Goal: Task Accomplishment & Management: Complete application form

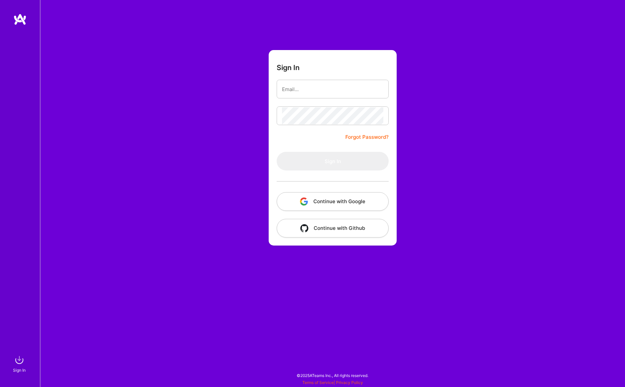
click at [282, 86] on div at bounding box center [282, 86] width 0 height 0
click at [329, 89] on input "email" at bounding box center [332, 89] width 101 height 17
drag, startPoint x: 431, startPoint y: 80, endPoint x: 421, endPoint y: 82, distance: 10.3
click at [431, 80] on div "Sign In Forgot Password? Sign In Continue with Google Continue with Github" at bounding box center [332, 193] width 585 height 387
click at [349, 87] on input "email" at bounding box center [332, 89] width 101 height 17
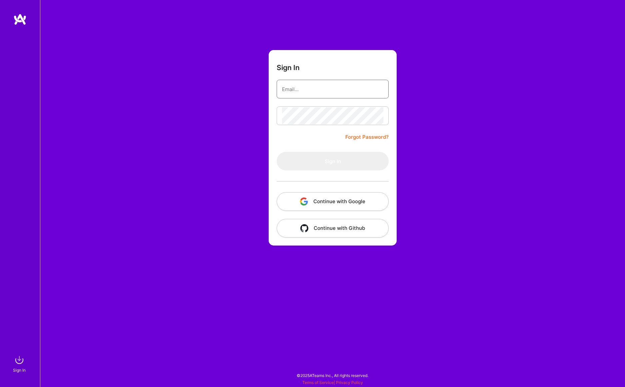
type input "[EMAIL_ADDRESS][PERSON_NAME][DOMAIN_NAME]"
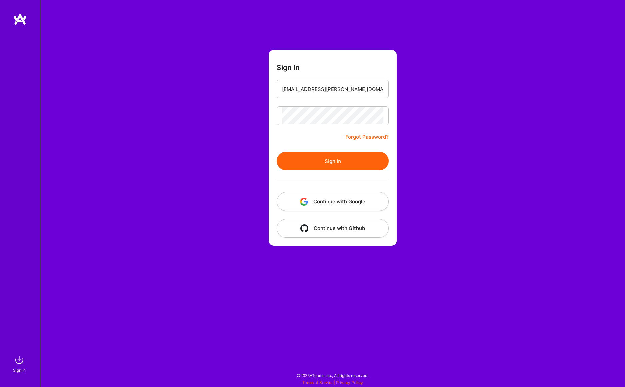
click at [340, 158] on button "Sign In" at bounding box center [333, 161] width 112 height 19
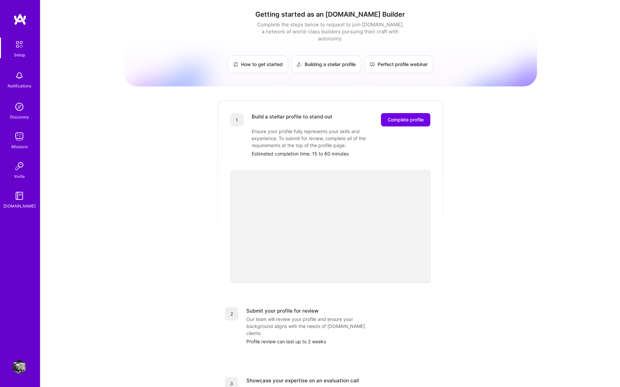
click at [512, 200] on div "Getting started as an [DOMAIN_NAME] Builder Complete the steps below to request…" at bounding box center [330, 260] width 413 height 511
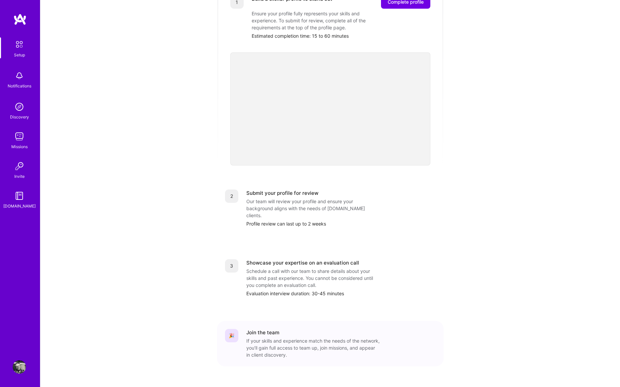
scroll to position [120, 0]
drag, startPoint x: 289, startPoint y: 184, endPoint x: 288, endPoint y: 189, distance: 5.3
click at [306, 187] on div "Submit your profile for review" at bounding box center [282, 190] width 72 height 7
click at [285, 195] on div "Our team will review your profile and ensure your background aligns with the ne…" at bounding box center [312, 205] width 133 height 21
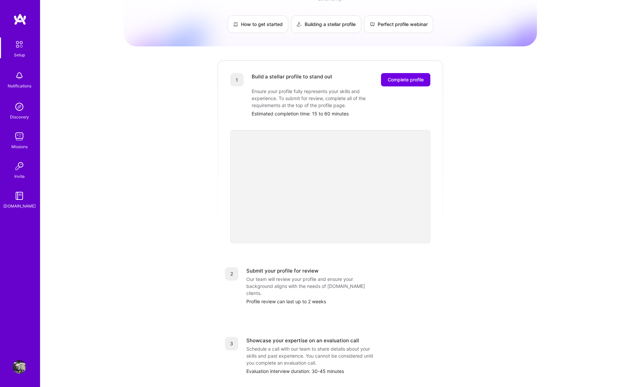
scroll to position [0, 0]
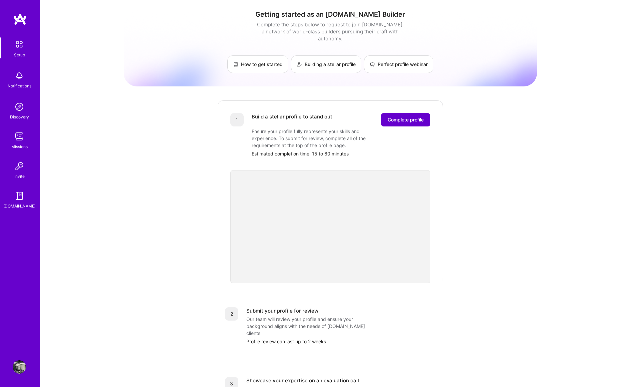
click at [407, 116] on span "Complete profile" at bounding box center [406, 119] width 36 height 7
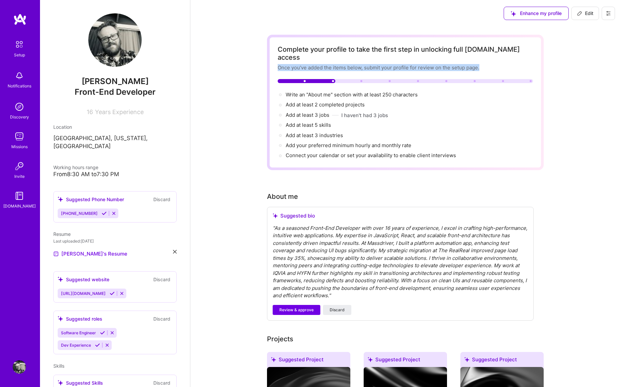
drag, startPoint x: 278, startPoint y: 59, endPoint x: 518, endPoint y: 64, distance: 240.4
click at [426, 64] on div "Once you’ve added the items below, submit your profile for review on the setup …" at bounding box center [405, 67] width 255 height 7
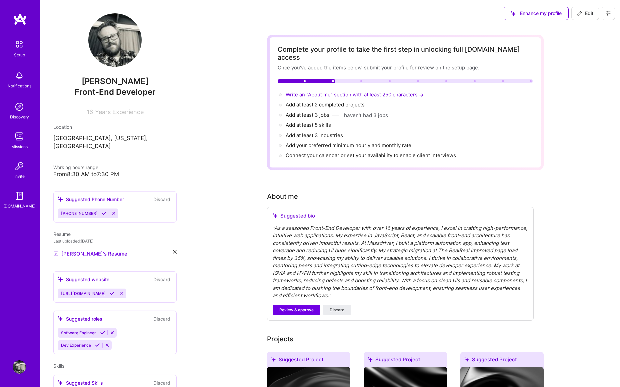
click at [406, 91] on span "Write an "About me" section with at least 250 characters →" at bounding box center [355, 94] width 139 height 6
select select "US"
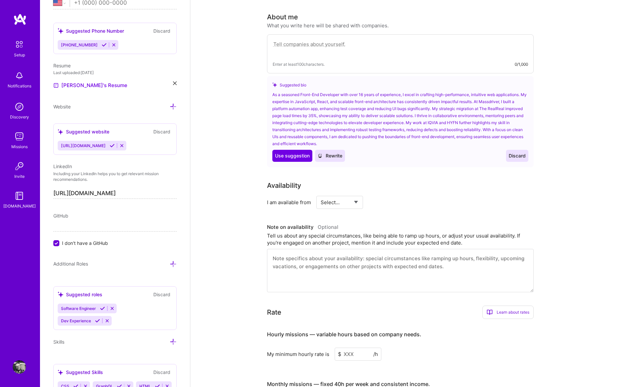
scroll to position [183, 0]
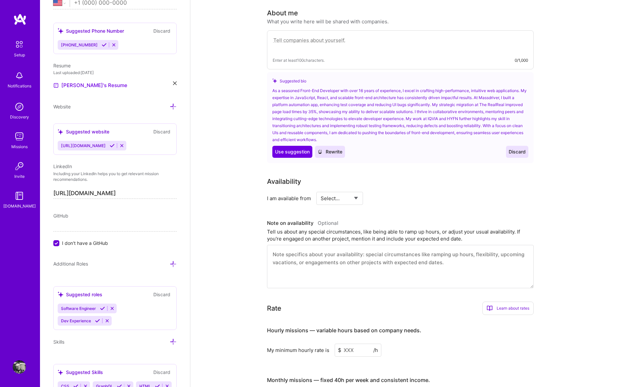
click at [421, 99] on div "As a seasoned Front-End Developer with over 16 years of experience, I excel in …" at bounding box center [400, 115] width 256 height 56
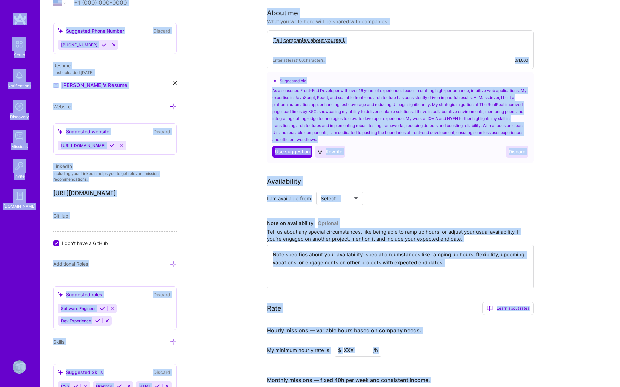
drag, startPoint x: 422, startPoint y: 107, endPoint x: 419, endPoint y: 110, distance: 3.8
click at [422, 107] on div "As a seasoned Front-End Developer with over 16 years of experience, I excel in …" at bounding box center [400, 115] width 256 height 56
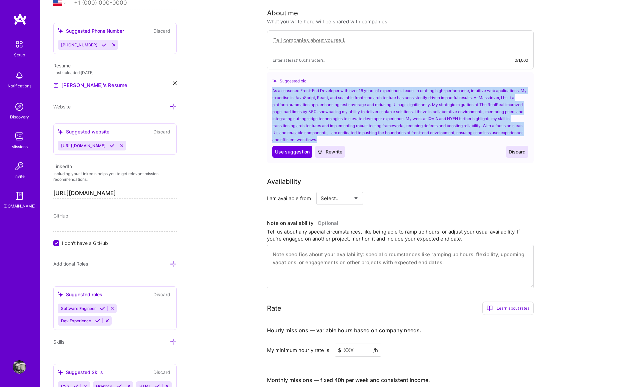
drag, startPoint x: 348, startPoint y: 132, endPoint x: 269, endPoint y: 82, distance: 94.0
click at [268, 82] on div "Suggested bio As a seasoned Front-End Developer with over 16 years of experienc…" at bounding box center [400, 117] width 267 height 91
copy div "As a seasoned Front-End Developer with over 16 years of experience, I excel in …"
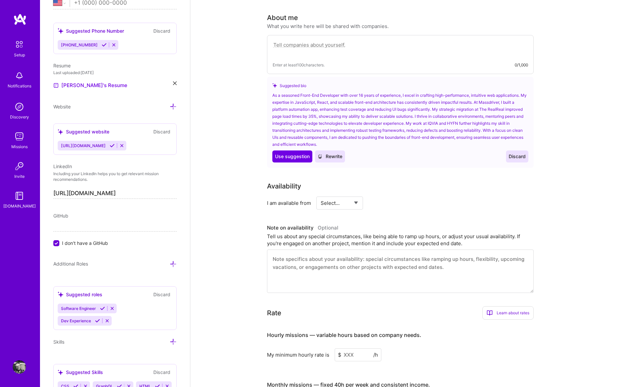
scroll to position [180, 0]
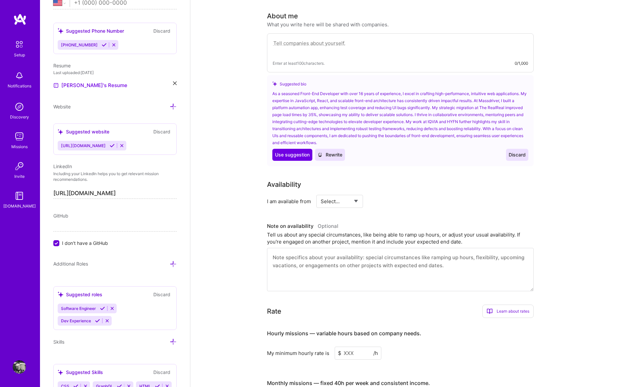
click at [328, 39] on textarea at bounding box center [400, 46] width 255 height 15
paste textarea "As a mature Front-End Developer with over 16 years of experience, I excel in cr…"
type textarea "As a mature Front-End Developer with over 16 years of experience, I excel in cr…"
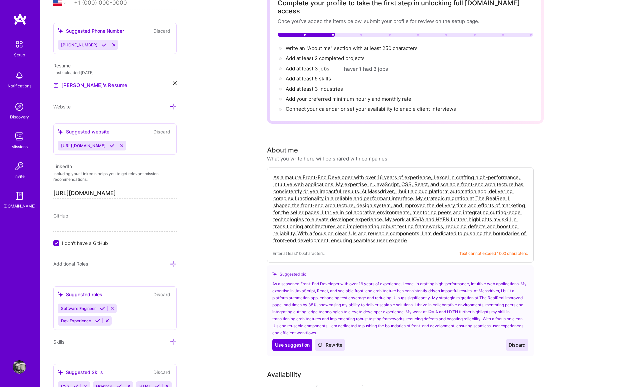
scroll to position [30, 0]
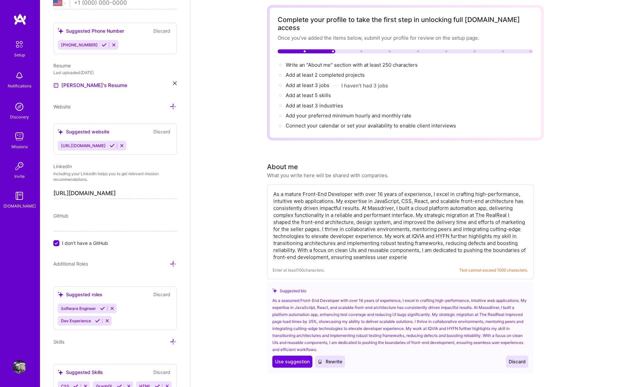
click at [417, 252] on textarea "As a mature Front-End Developer with over 16 years of experience, I excel in cr…" at bounding box center [400, 225] width 255 height 71
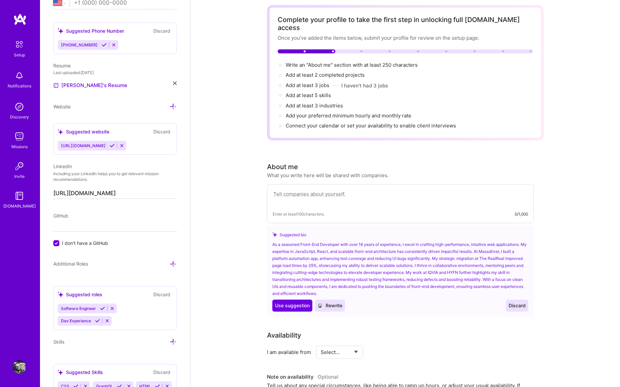
click at [335, 302] on span "Rewrite" at bounding box center [330, 305] width 25 height 7
click at [357, 190] on textarea at bounding box center [400, 197] width 255 height 15
paste textarea "As a mature Front-End Developer with over 16 years of experience, I excel in cr…"
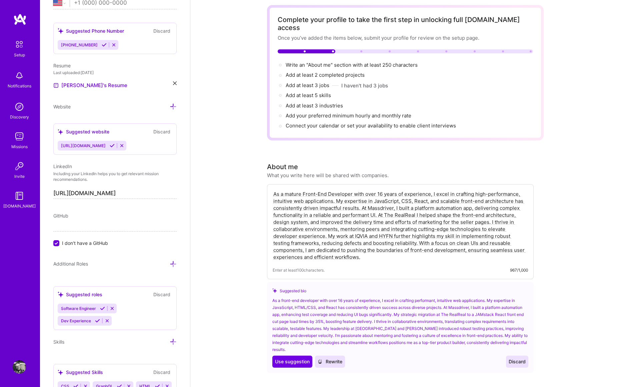
type textarea "As a mature Front-End Developer with over 16 years of experience, I excel in cr…"
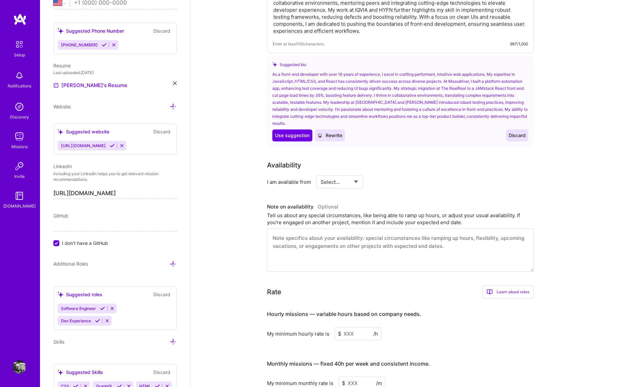
scroll to position [258, 0]
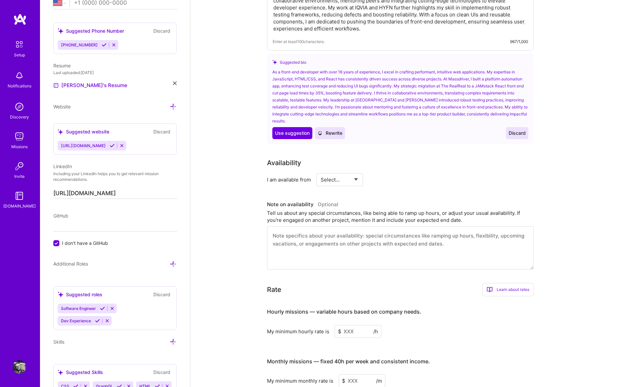
click at [520, 130] on span "Discard" at bounding box center [517, 133] width 17 height 7
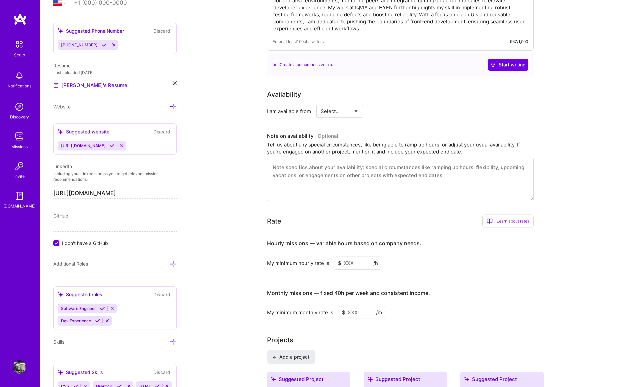
click at [342, 103] on select "Select... Right Now Future Date Not Available" at bounding box center [340, 111] width 38 height 17
select select "Right Now"
click at [321, 103] on select "Select... Right Now Future Date Not Available" at bounding box center [340, 111] width 38 height 17
click at [272, 158] on textarea at bounding box center [400, 179] width 267 height 43
drag, startPoint x: 273, startPoint y: 159, endPoint x: 426, endPoint y: 164, distance: 153.8
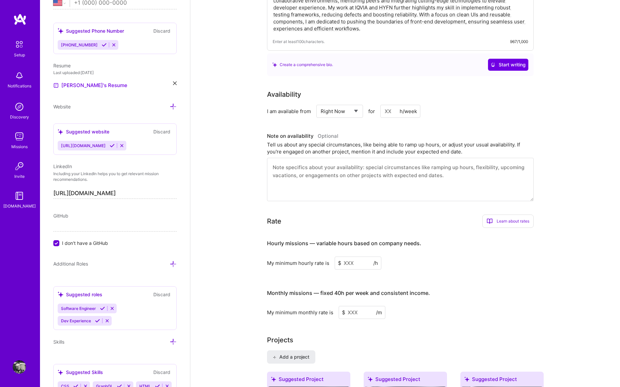
click at [426, 164] on textarea at bounding box center [400, 179] width 267 height 43
click at [471, 168] on textarea at bounding box center [400, 179] width 267 height 43
click at [357, 256] on input at bounding box center [358, 262] width 47 height 13
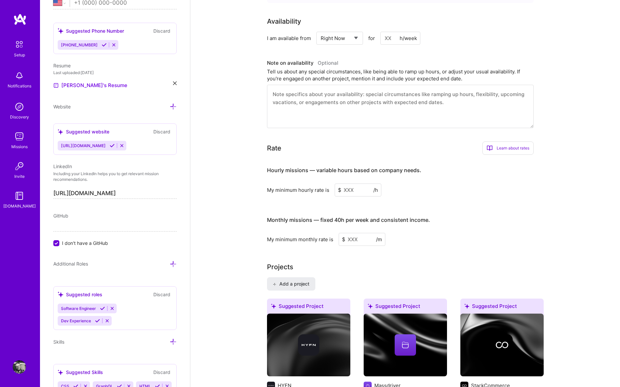
scroll to position [335, 0]
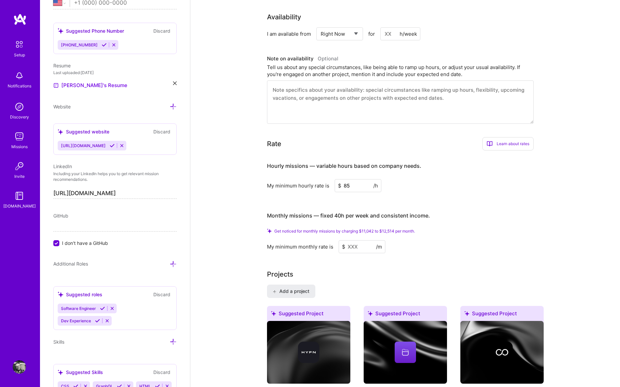
type input "85"
drag, startPoint x: 363, startPoint y: 223, endPoint x: 417, endPoint y: 231, distance: 54.6
click at [374, 228] on span "Get noticed for monthly missions by charging $11,042 to $12,514 per month." at bounding box center [344, 230] width 141 height 5
copy span "11,042"
drag, startPoint x: 355, startPoint y: 239, endPoint x: 367, endPoint y: 239, distance: 12.7
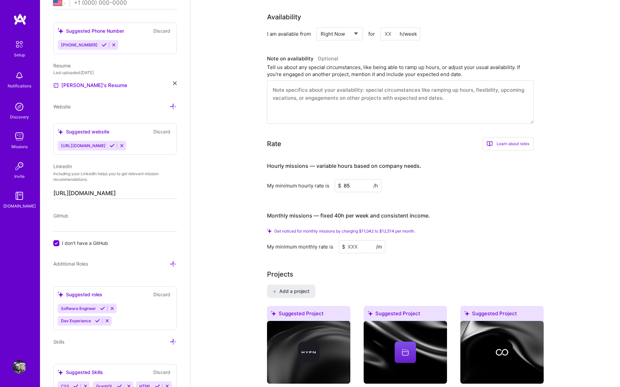
click at [355, 240] on input at bounding box center [362, 246] width 47 height 13
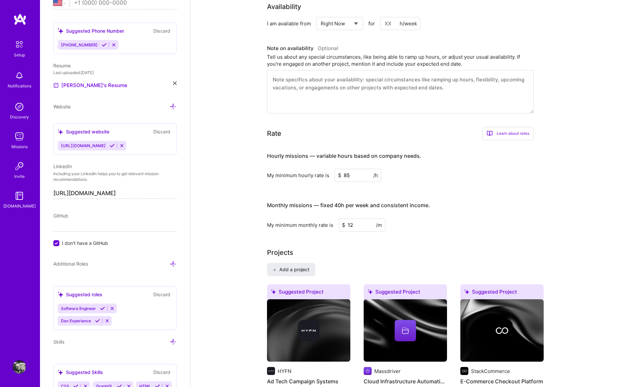
type input "1"
type input "12500"
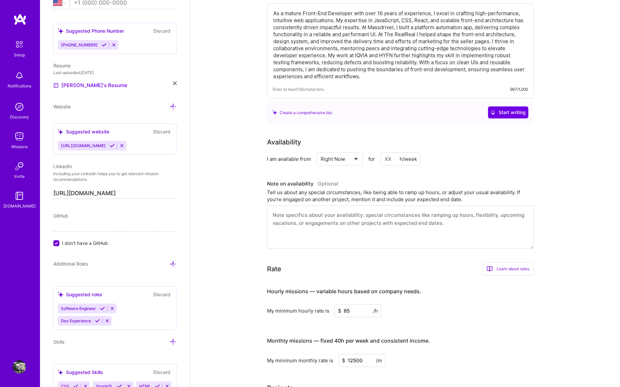
scroll to position [203, 0]
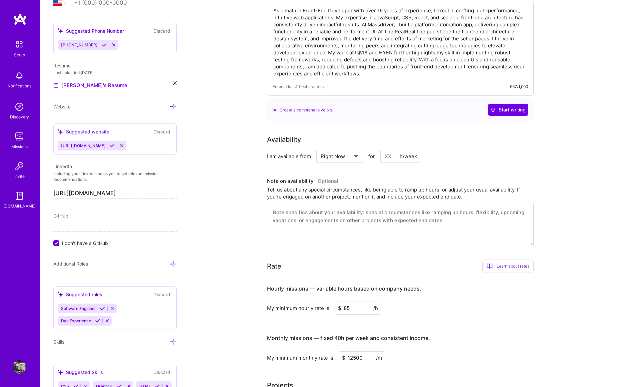
click at [447, 213] on textarea at bounding box center [400, 224] width 267 height 43
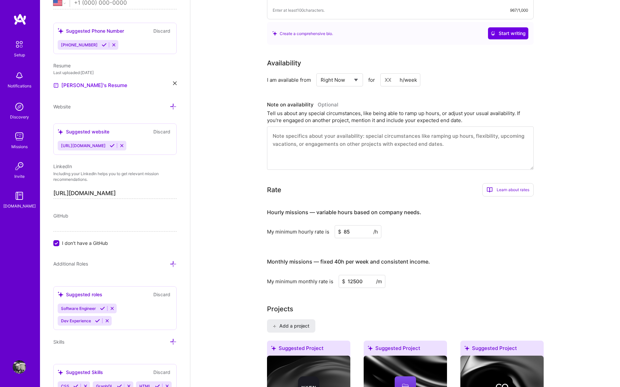
scroll to position [280, 0]
click at [472, 224] on div "My minimum hourly rate is $ 85 /h" at bounding box center [400, 230] width 267 height 13
drag, startPoint x: 331, startPoint y: 203, endPoint x: 419, endPoint y: 202, distance: 87.7
click at [419, 208] on h4 "Hourly missions — variable hours based on company needs." at bounding box center [344, 211] width 154 height 6
click at [414, 208] on h4 "Hourly missions — variable hours based on company needs." at bounding box center [344, 211] width 154 height 6
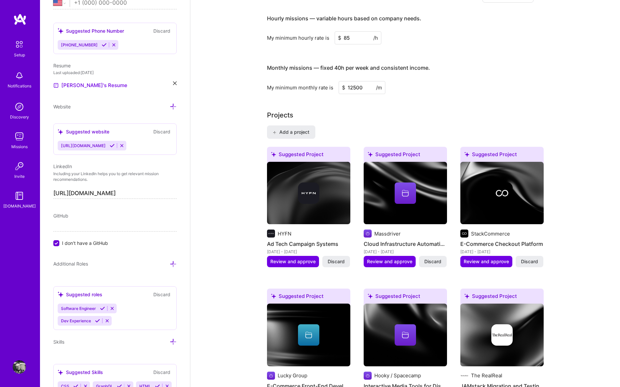
scroll to position [559, 0]
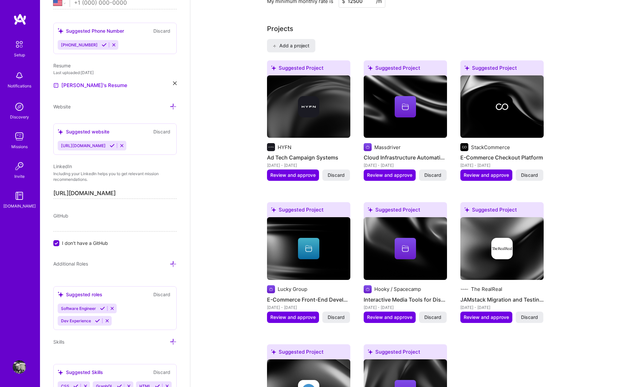
click at [406, 103] on icon at bounding box center [405, 107] width 8 height 8
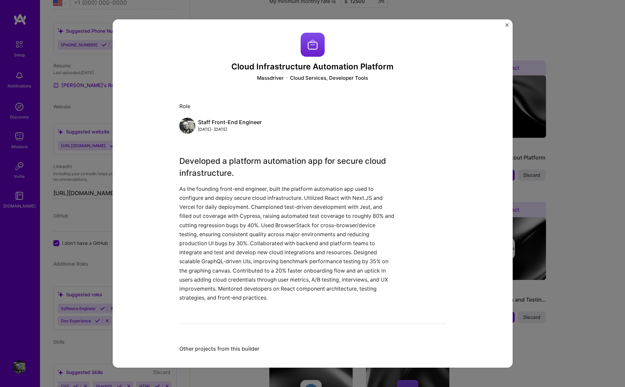
click at [310, 43] on img at bounding box center [313, 45] width 24 height 24
click at [309, 78] on div "Cloud Services, Developer Tools" at bounding box center [329, 77] width 78 height 7
click at [506, 24] on img "Close" at bounding box center [506, 24] width 3 height 3
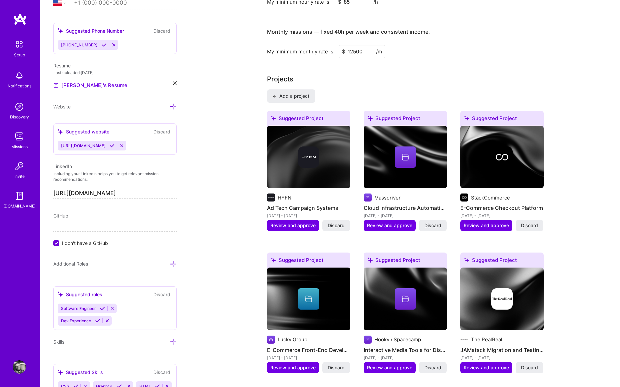
scroll to position [472, 0]
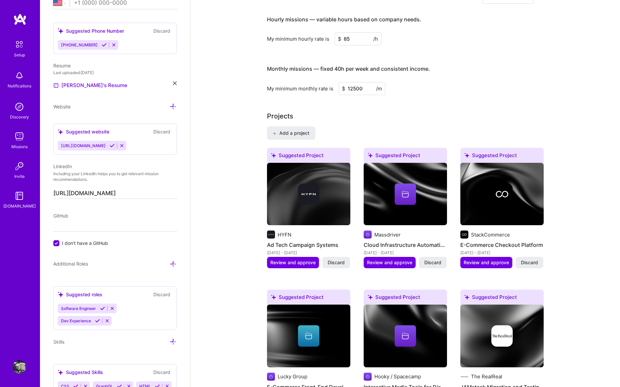
click at [298, 240] on h4 "Ad Tech Campaign Systems" at bounding box center [308, 244] width 83 height 9
click at [305, 185] on img at bounding box center [308, 193] width 21 height 21
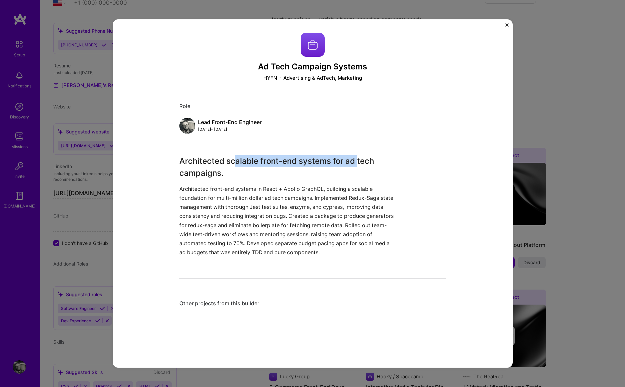
drag, startPoint x: 234, startPoint y: 160, endPoint x: 355, endPoint y: 163, distance: 121.1
click at [355, 163] on h3 "Architected scalable front-end systems for ad tech campaigns." at bounding box center [287, 167] width 217 height 24
click at [362, 162] on h3 "Architected scalable front-end systems for ad tech campaigns." at bounding box center [287, 167] width 217 height 24
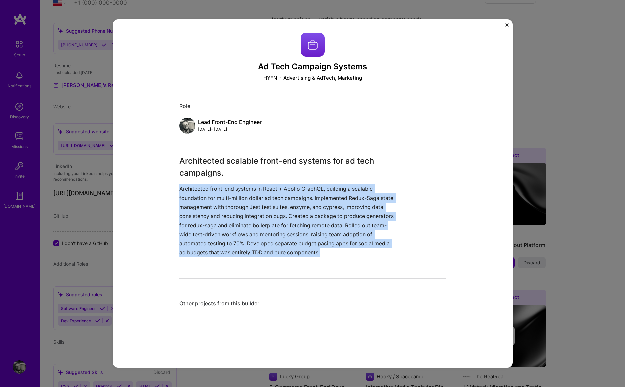
drag, startPoint x: 177, startPoint y: 188, endPoint x: 377, endPoint y: 267, distance: 215.3
click at [377, 267] on div "Ad Tech Campaign Systems HYFN Advertising & AdTech, Marketing Role Lead Front-E…" at bounding box center [312, 174] width 267 height 282
click at [254, 188] on p "Architected front-end systems in React + Apollo GraphQL, building a scalable fo…" at bounding box center [287, 220] width 217 height 73
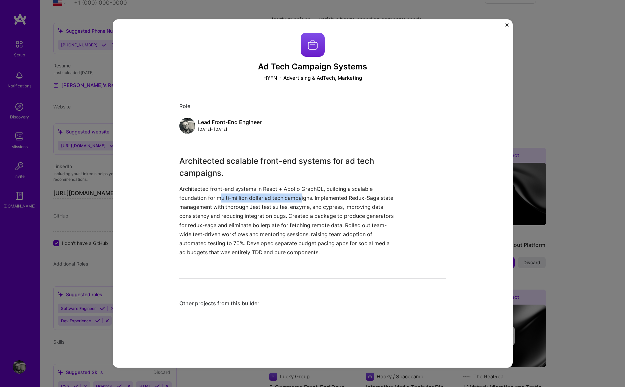
drag, startPoint x: 217, startPoint y: 198, endPoint x: 301, endPoint y: 201, distance: 84.4
click at [299, 201] on p "Architected front-end systems in React + Apollo GraphQL, building a scalable fo…" at bounding box center [287, 220] width 217 height 73
click at [311, 199] on p "Architected front-end systems in React + Apollo GraphQL, building a scalable fo…" at bounding box center [287, 220] width 217 height 73
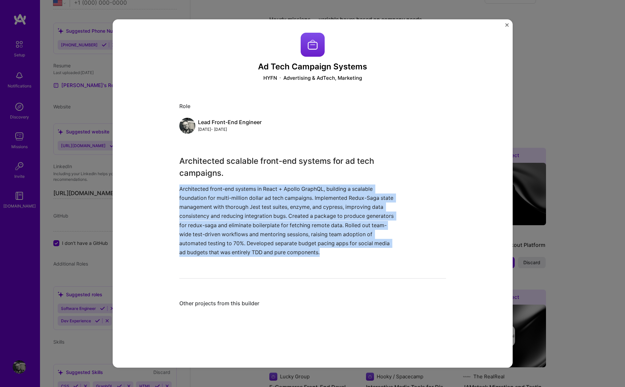
drag, startPoint x: 336, startPoint y: 254, endPoint x: 172, endPoint y: 189, distance: 176.6
click at [172, 189] on div "Ad Tech Campaign Systems HYFN Advertising & AdTech, Marketing Role Lead Front-E…" at bounding box center [313, 193] width 400 height 348
copy p "Architected front-end systems in React + Apollo GraphQL, building a scalable fo…"
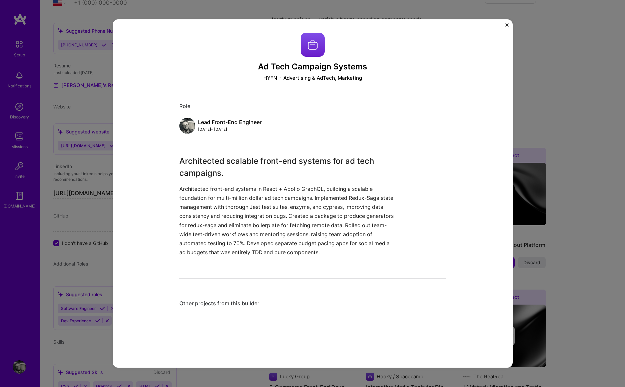
click at [243, 157] on h3 "Architected scalable front-end systems for ad tech campaigns." at bounding box center [287, 167] width 217 height 24
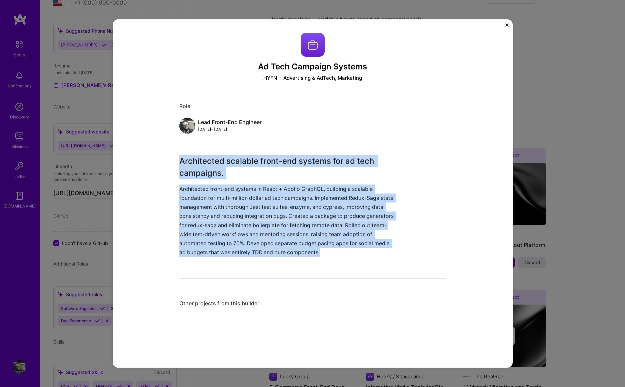
drag, startPoint x: 193, startPoint y: 166, endPoint x: 368, endPoint y: 250, distance: 194.0
click at [368, 250] on div "Architected scalable front-end systems for ad tech campaigns. Architected front…" at bounding box center [287, 206] width 217 height 102
copy div "Architected scalable front-end systems for ad tech campaigns. Architected front…"
click at [347, 199] on p "Architected front-end systems in React + Apollo GraphQL, building a scalable fo…" at bounding box center [287, 220] width 217 height 73
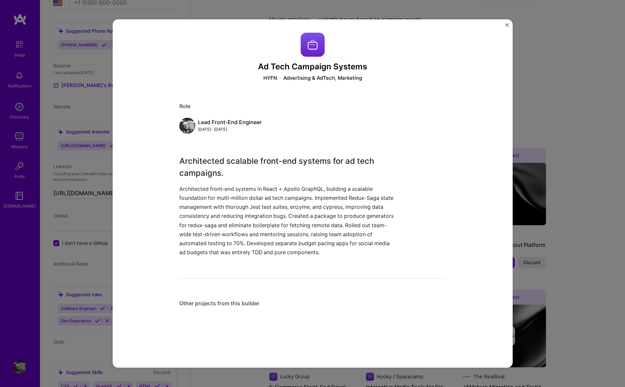
click at [506, 25] on img "Close" at bounding box center [506, 24] width 3 height 3
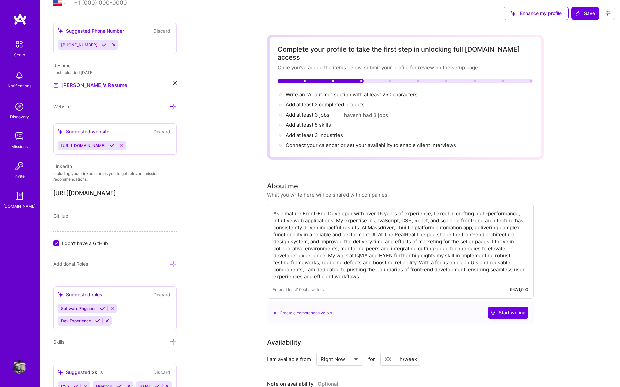
click at [390, 256] on textarea "As a mature Front-End Developer with over 16 years of experience, I excel in cr…" at bounding box center [400, 244] width 255 height 71
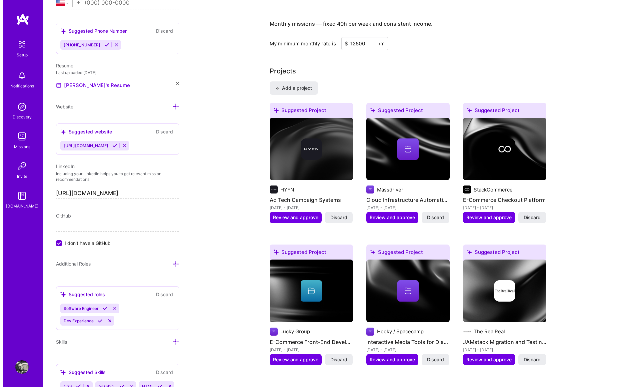
scroll to position [429, 0]
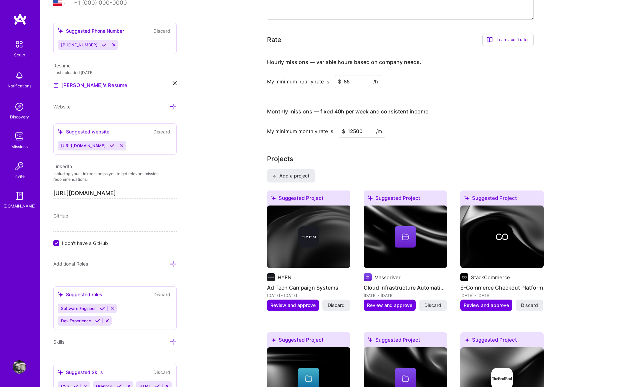
click at [309, 227] on img at bounding box center [308, 236] width 21 height 21
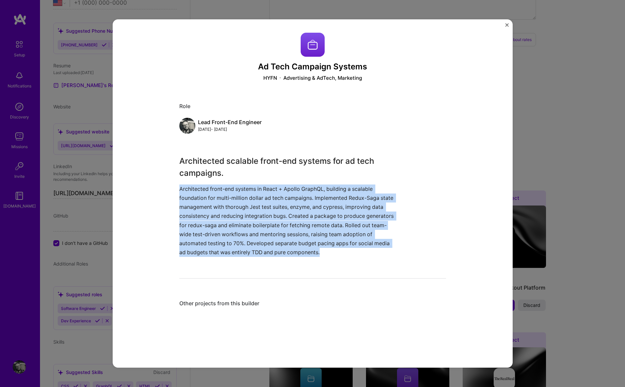
drag, startPoint x: 177, startPoint y: 187, endPoint x: 348, endPoint y: 256, distance: 184.2
click at [348, 256] on p "Architected front-end systems in React + Apollo GraphQL, building a scalable fo…" at bounding box center [287, 220] width 217 height 73
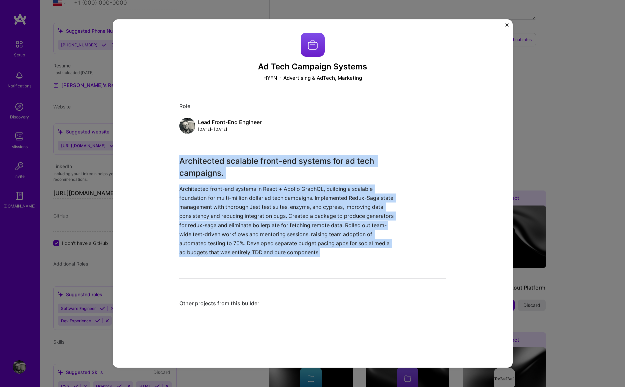
drag, startPoint x: 177, startPoint y: 159, endPoint x: 362, endPoint y: 250, distance: 205.6
click at [363, 250] on div "Architected scalable front-end systems for ad tech campaigns. Architected front…" at bounding box center [287, 206] width 217 height 102
copy div "Architected scalable front-end systems for ad tech campaigns. Architected front…"
click at [341, 251] on p "Architected front-end systems in React + Apollo GraphQL, building a scalable fo…" at bounding box center [287, 220] width 217 height 73
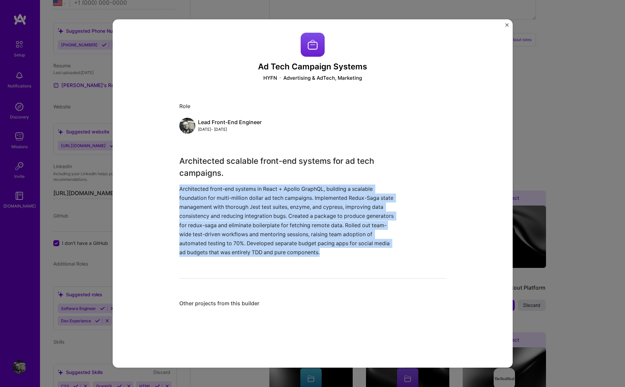
drag, startPoint x: 336, startPoint y: 252, endPoint x: 185, endPoint y: 187, distance: 164.7
click at [175, 186] on div "Ad Tech Campaign Systems HYFN Advertising & AdTech, Marketing Role Lead Front-E…" at bounding box center [313, 193] width 400 height 348
click at [333, 199] on p "Architected front-end systems in React + Apollo GraphQL, building a scalable fo…" at bounding box center [287, 220] width 217 height 73
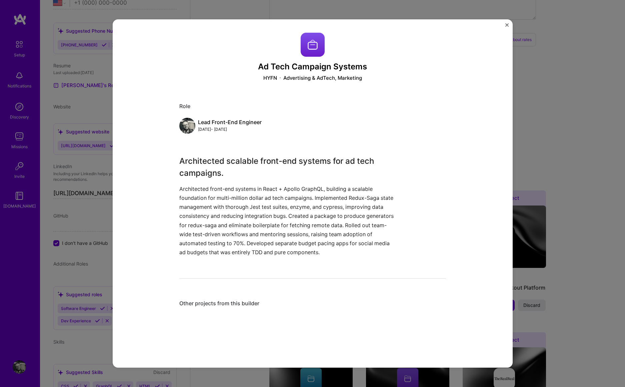
click at [506, 24] on img "Close" at bounding box center [506, 24] width 3 height 3
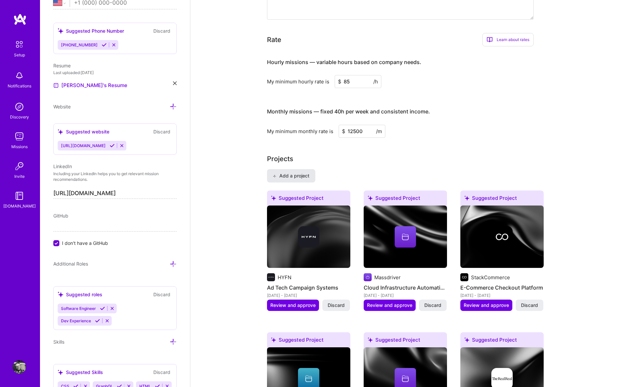
click at [300, 172] on span "Add a project" at bounding box center [291, 175] width 36 height 7
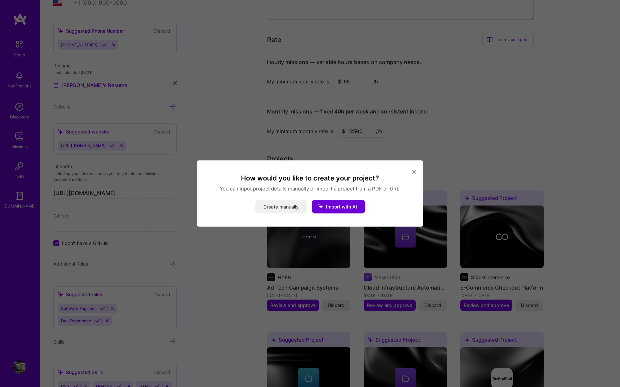
click at [282, 205] on button "Create manually" at bounding box center [280, 206] width 51 height 13
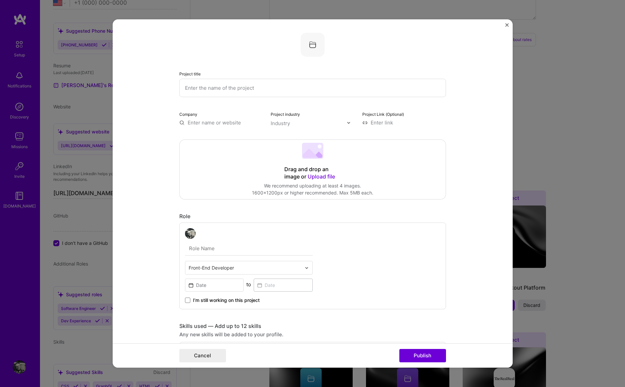
click at [253, 88] on input "text" at bounding box center [312, 88] width 267 height 18
click at [238, 87] on input "Social Ad Campaign" at bounding box center [312, 88] width 267 height 18
type input "Social Ad Platform - HYFN"
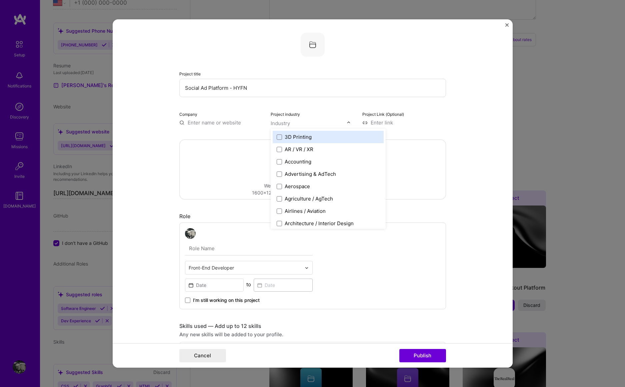
click at [293, 124] on input "text" at bounding box center [309, 123] width 76 height 7
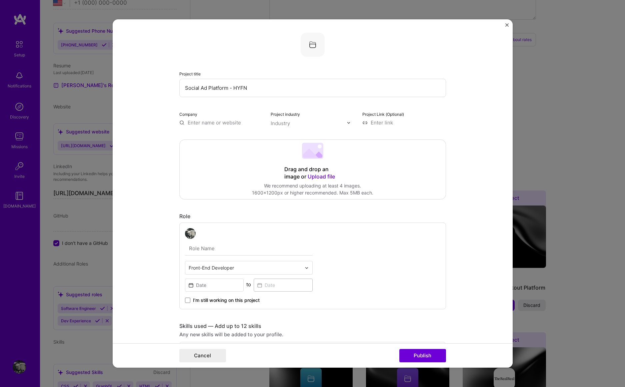
click at [347, 121] on img at bounding box center [349, 123] width 4 height 4
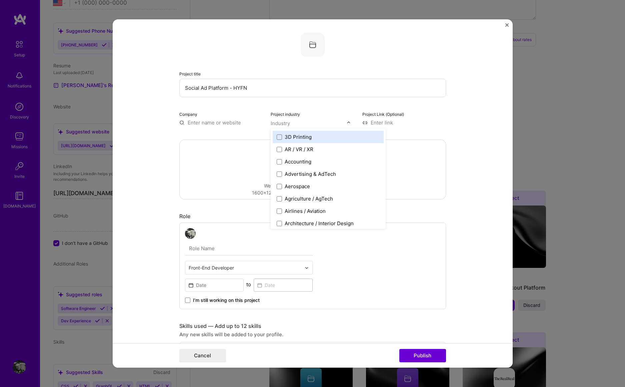
click at [347, 122] on img at bounding box center [349, 123] width 4 height 4
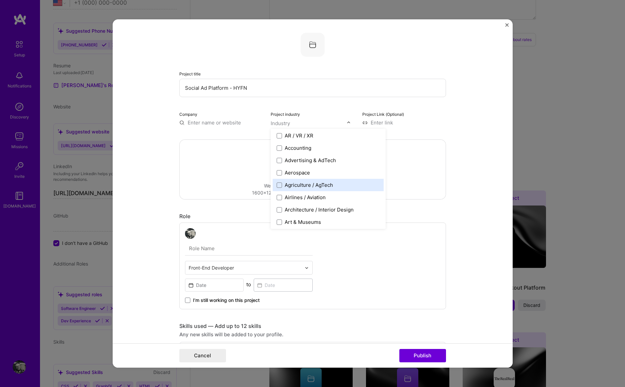
scroll to position [15, 0]
click at [277, 160] on span at bounding box center [279, 159] width 5 height 5
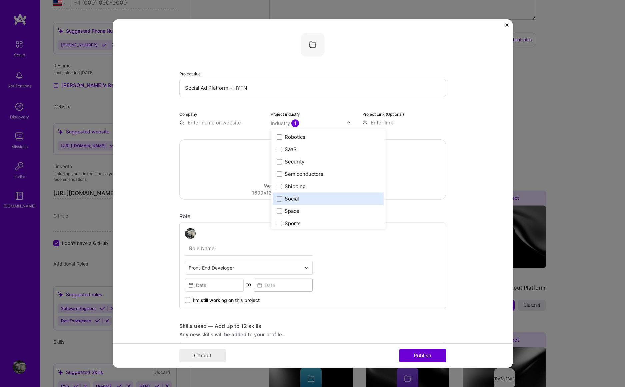
scroll to position [1320, 0]
click at [278, 197] on span at bounding box center [279, 197] width 5 height 5
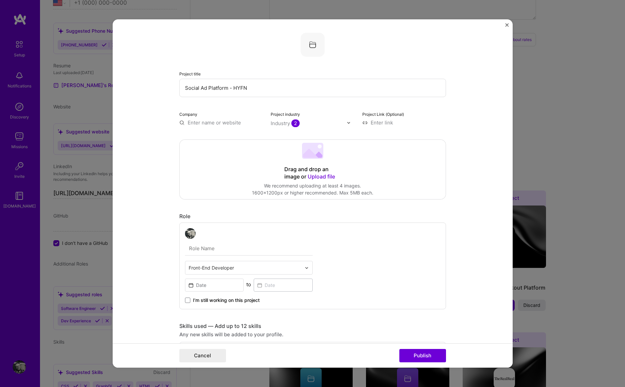
click at [479, 142] on form "Project title Social Ad Platform - HYFN Company Project industry Industry 2 Pro…" at bounding box center [313, 193] width 400 height 348
click at [320, 177] on span "Upload file" at bounding box center [321, 176] width 27 height 7
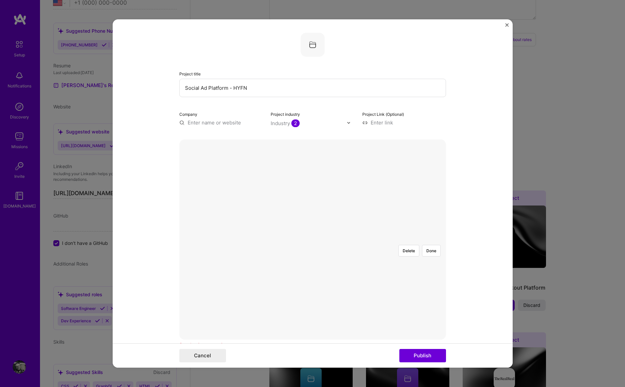
click at [394, 239] on div at bounding box center [446, 303] width 170 height 128
click at [431, 245] on button "Done" at bounding box center [431, 251] width 19 height 12
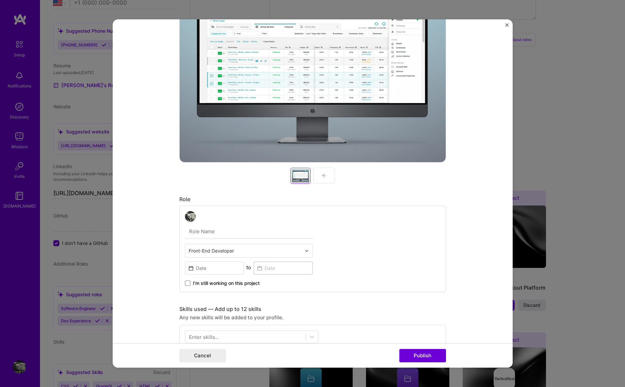
scroll to position [186, 0]
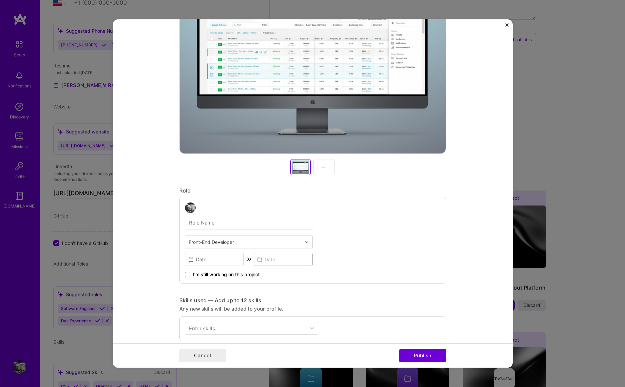
click at [322, 167] on img at bounding box center [323, 166] width 5 height 5
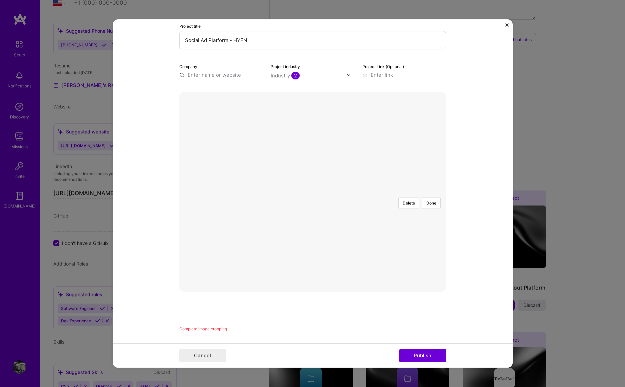
scroll to position [13, 0]
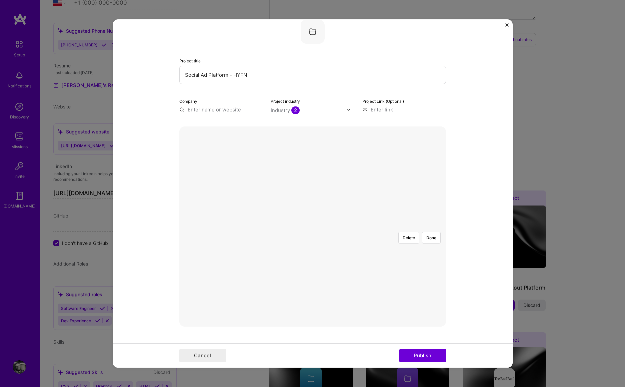
click at [384, 226] on div at bounding box center [455, 309] width 222 height 167
click at [399, 226] on div at bounding box center [455, 309] width 222 height 167
click at [433, 232] on button "Done" at bounding box center [431, 238] width 19 height 12
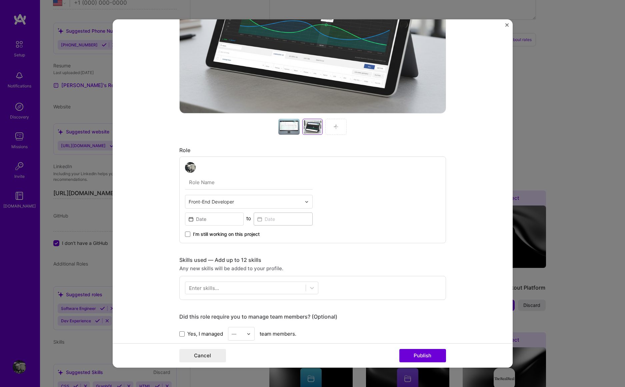
scroll to position [177, 0]
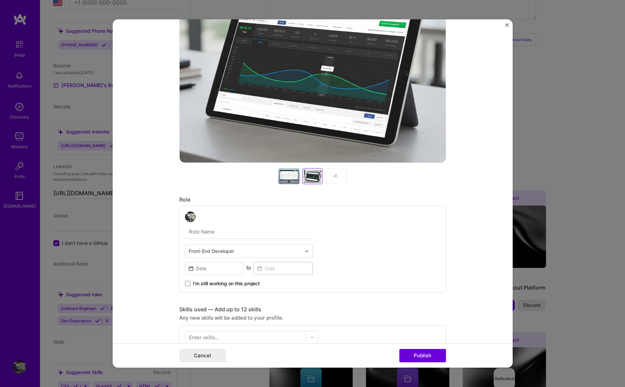
click at [330, 173] on div at bounding box center [335, 176] width 21 height 16
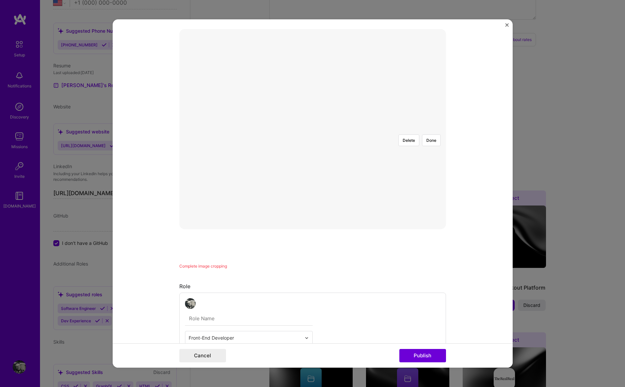
scroll to position [110, 0]
click at [395, 152] on div at bounding box center [445, 200] width 189 height 142
click at [431, 135] on button "Done" at bounding box center [431, 141] width 19 height 12
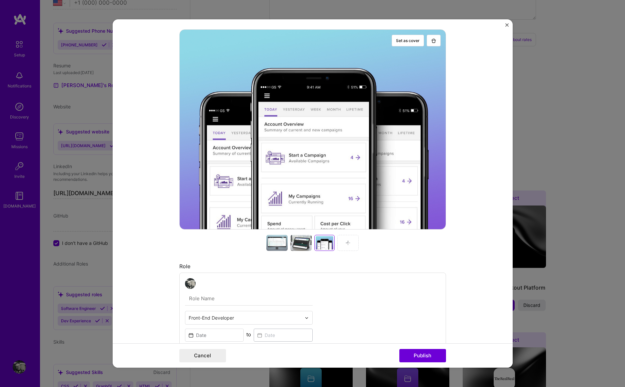
click at [305, 249] on div at bounding box center [300, 243] width 21 height 16
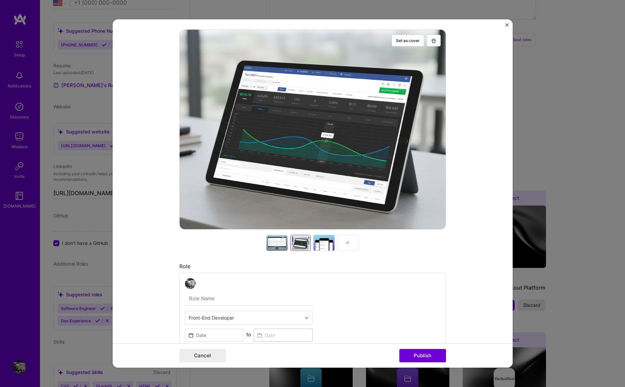
click at [275, 242] on div at bounding box center [276, 243] width 21 height 16
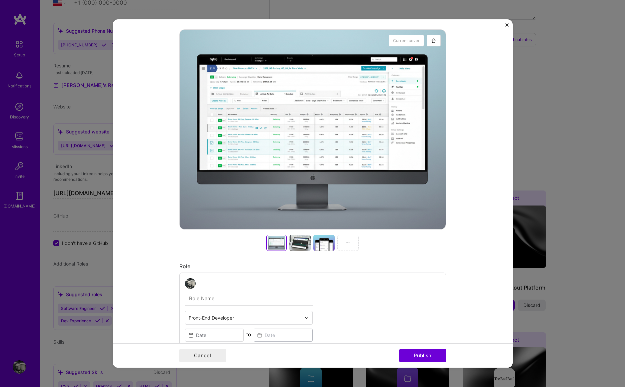
click at [322, 245] on div at bounding box center [323, 243] width 21 height 16
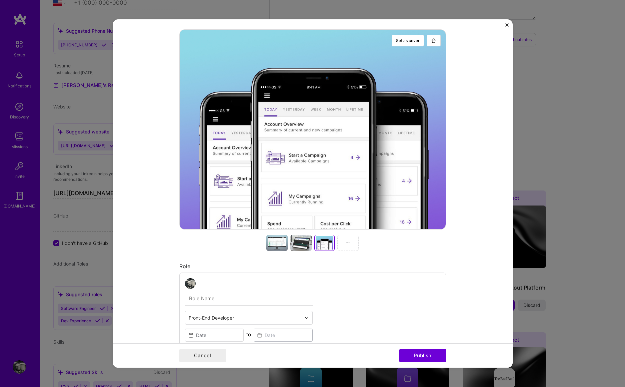
click at [396, 249] on div at bounding box center [312, 243] width 267 height 16
click at [351, 242] on div at bounding box center [347, 243] width 21 height 16
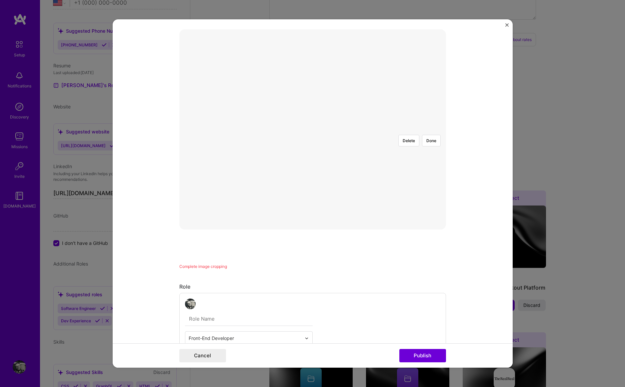
click at [361, 143] on div at bounding box center [446, 193] width 170 height 128
click at [433, 135] on button "Done" at bounding box center [431, 141] width 19 height 12
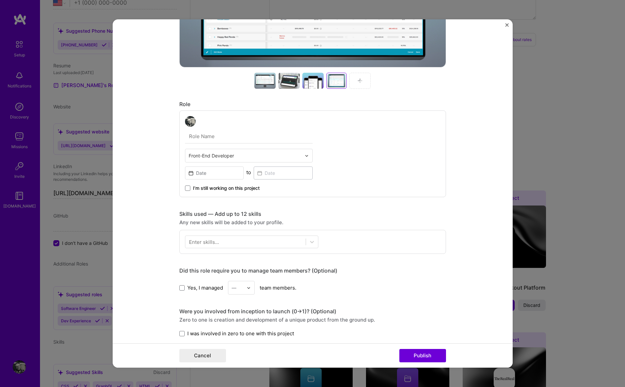
scroll to position [243, 0]
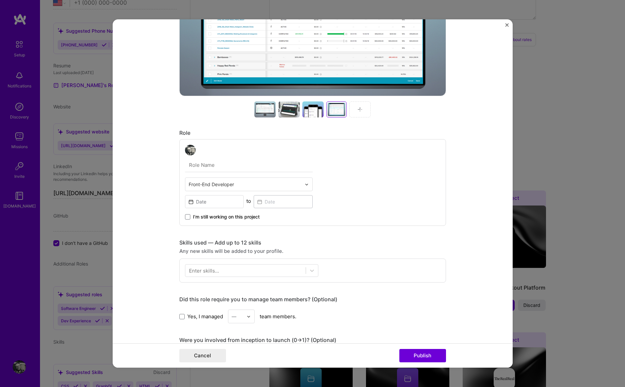
click at [213, 167] on input "text" at bounding box center [249, 165] width 128 height 14
type input "Lead Frontend Engineer"
click at [306, 184] on img at bounding box center [307, 184] width 4 height 4
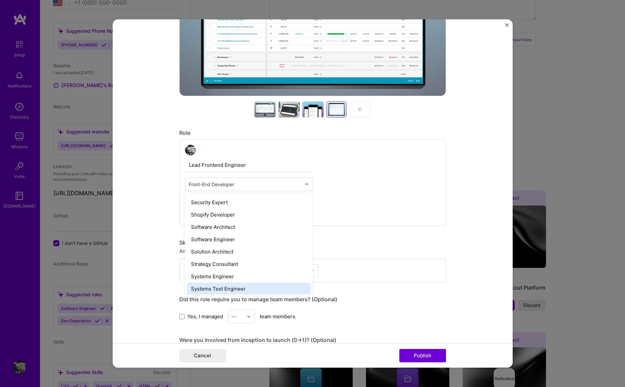
scroll to position [755, 0]
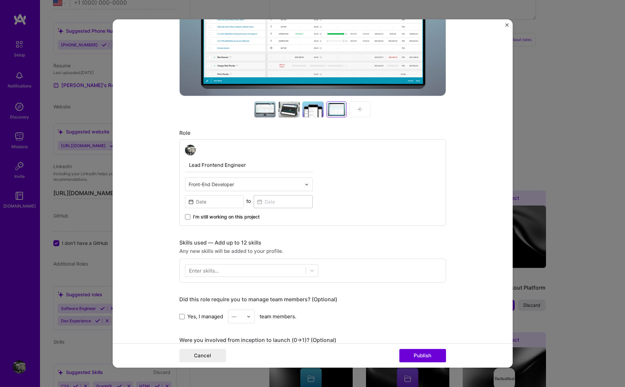
click at [423, 180] on div "Lead Frontend Engineer Front-End Developer to I’m still working on this project" at bounding box center [312, 182] width 267 height 87
click at [207, 204] on input at bounding box center [214, 201] width 59 height 13
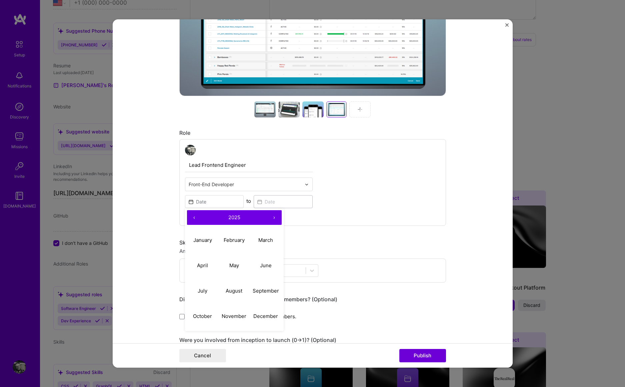
click at [191, 217] on button "‹" at bounding box center [194, 217] width 15 height 15
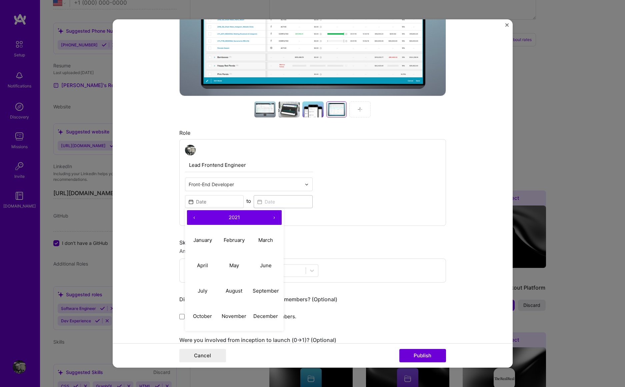
click at [191, 217] on button "‹" at bounding box center [194, 217] width 15 height 15
click at [236, 290] on abbr "August" at bounding box center [234, 290] width 17 height 6
type input "[DATE]"
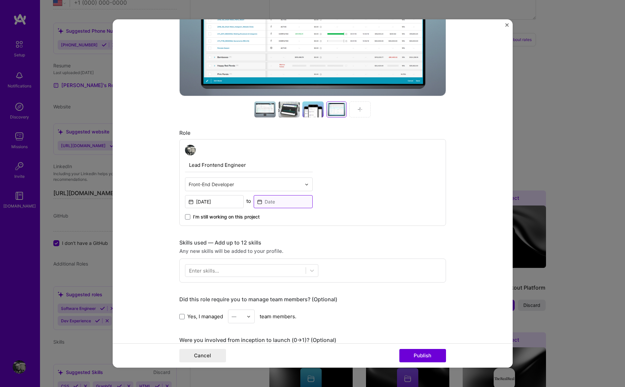
click at [293, 198] on input at bounding box center [283, 201] width 59 height 13
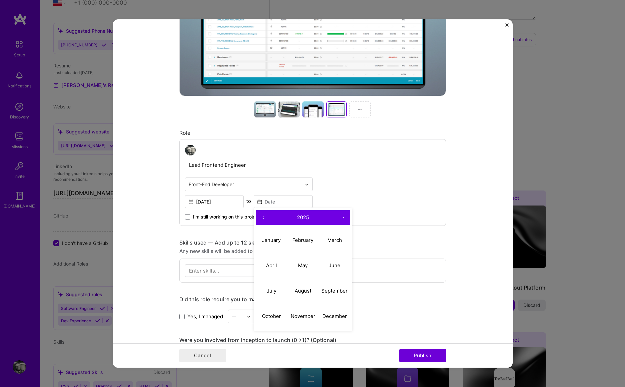
click at [260, 217] on button "‹" at bounding box center [263, 217] width 15 height 15
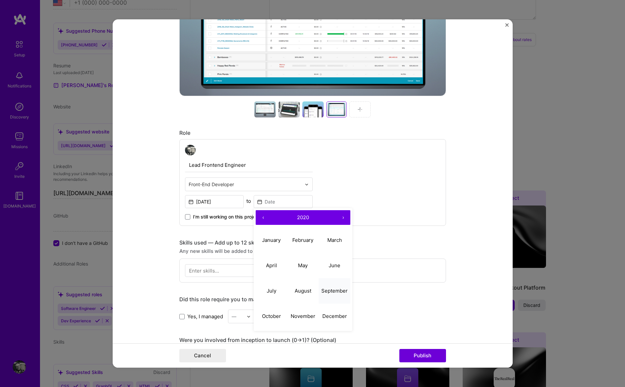
click at [340, 292] on abbr "September" at bounding box center [334, 290] width 26 height 6
type input "[DATE]"
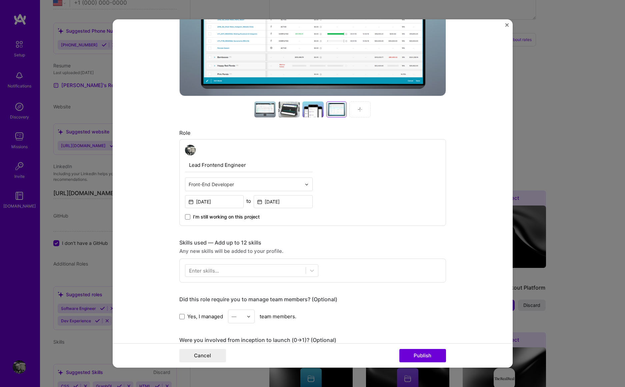
click at [389, 180] on div "Lead Frontend Engineer Front-End Developer [DATE] to [DATE] I’m still working o…" at bounding box center [312, 182] width 267 height 87
click at [271, 268] on div at bounding box center [245, 270] width 120 height 11
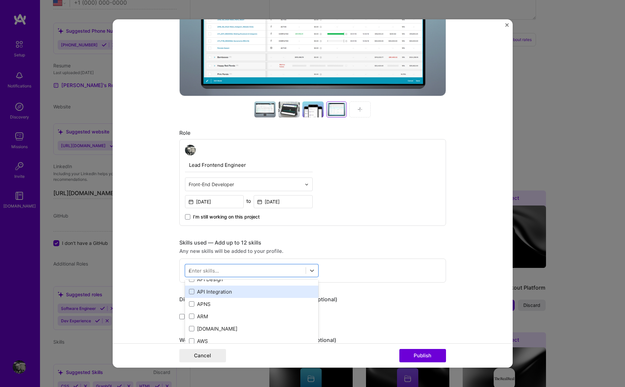
scroll to position [0, 0]
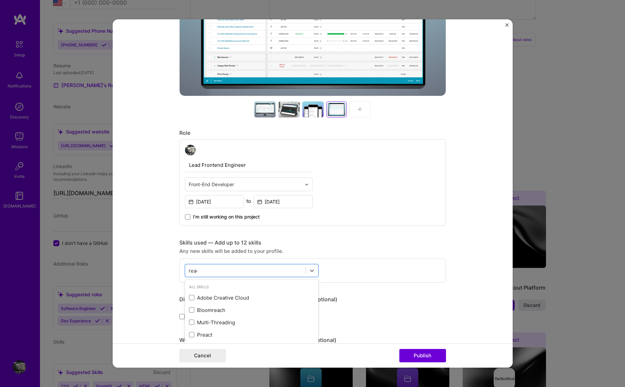
type input "react"
click at [189, 308] on span at bounding box center [191, 309] width 5 height 5
click at [0, 0] on input "checkbox" at bounding box center [0, 0] width 0 height 0
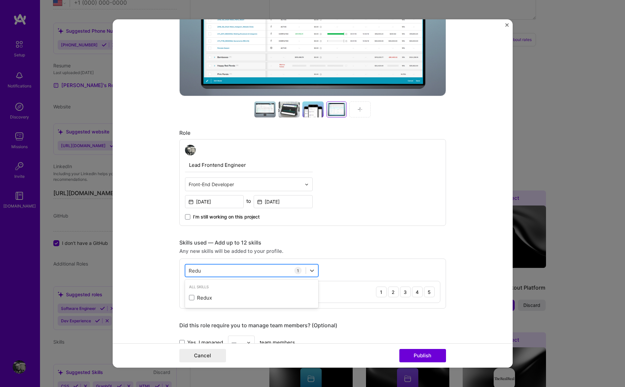
type input "Redux"
click at [189, 296] on span at bounding box center [191, 297] width 5 height 5
click at [0, 0] on input "checkbox" at bounding box center [0, 0] width 0 height 0
drag, startPoint x: 204, startPoint y: 271, endPoint x: 183, endPoint y: 271, distance: 20.3
click at [185, 271] on div "Redux Redux" at bounding box center [245, 270] width 120 height 11
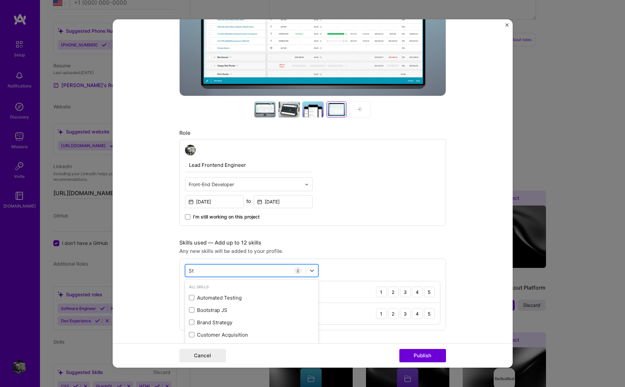
type input "S"
type input "CSS"
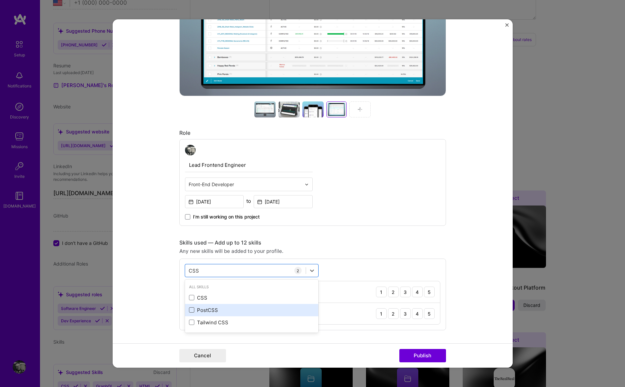
click at [189, 310] on span at bounding box center [191, 309] width 5 height 5
click at [0, 0] on input "checkbox" at bounding box center [0, 0] width 0 height 0
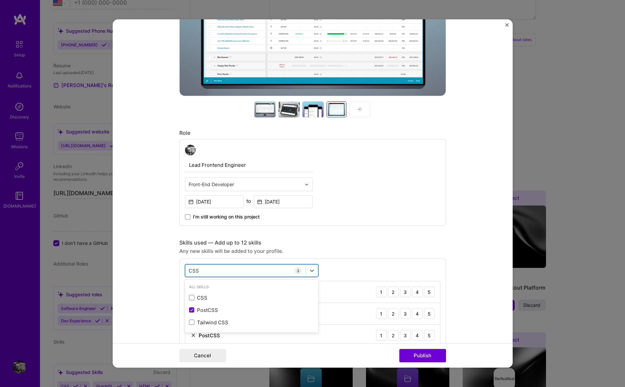
click at [233, 269] on div "CSS CSS" at bounding box center [245, 270] width 120 height 11
type input "Express"
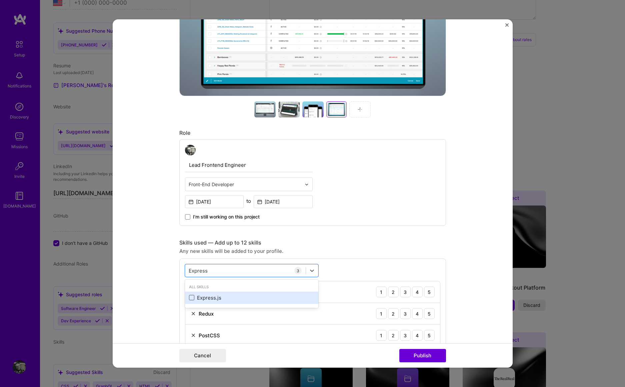
click at [189, 297] on span at bounding box center [191, 297] width 5 height 5
click at [0, 0] on input "checkbox" at bounding box center [0, 0] width 0 height 0
click at [223, 271] on div "Express Express" at bounding box center [245, 270] width 120 height 11
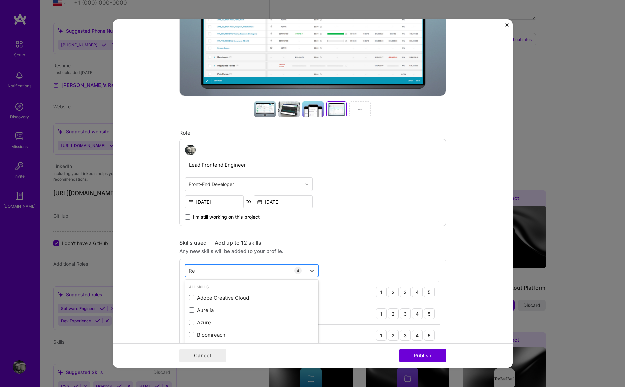
type input "R"
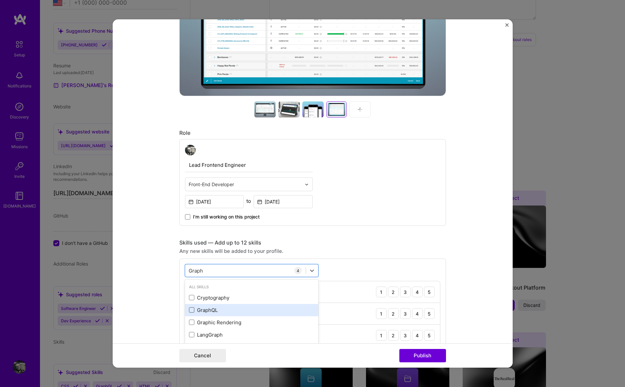
click at [189, 309] on span at bounding box center [191, 309] width 5 height 5
click at [0, 0] on input "checkbox" at bounding box center [0, 0] width 0 height 0
type input "Apollo"
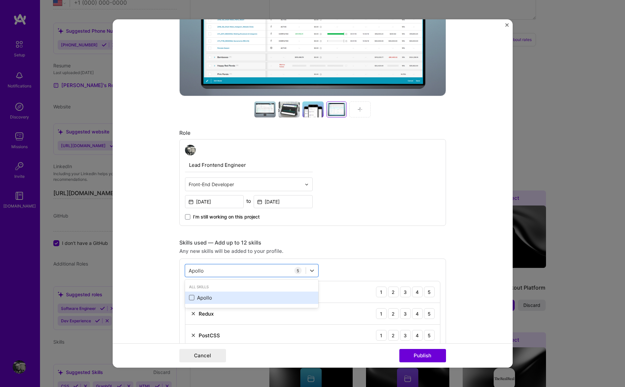
click at [189, 296] on span at bounding box center [191, 297] width 5 height 5
click at [0, 0] on input "checkbox" at bounding box center [0, 0] width 0 height 0
click at [212, 271] on div "Apollo Apollo" at bounding box center [245, 270] width 120 height 11
click at [189, 298] on span at bounding box center [191, 297] width 5 height 5
click at [0, 0] on input "checkbox" at bounding box center [0, 0] width 0 height 0
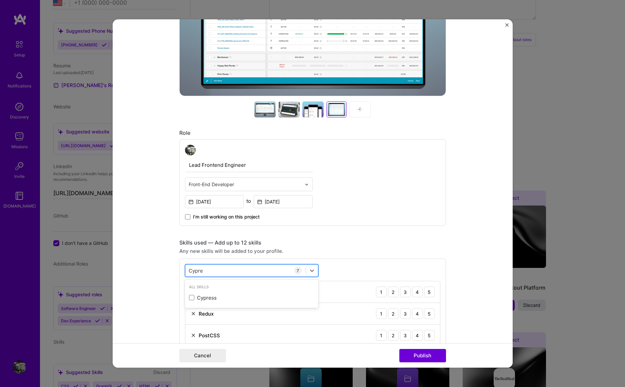
type input "Cypress"
click at [189, 298] on span at bounding box center [191, 297] width 5 height 5
click at [0, 0] on input "checkbox" at bounding box center [0, 0] width 0 height 0
type input "React JSON"
click at [399, 349] on button "Publish" at bounding box center [422, 355] width 47 height 13
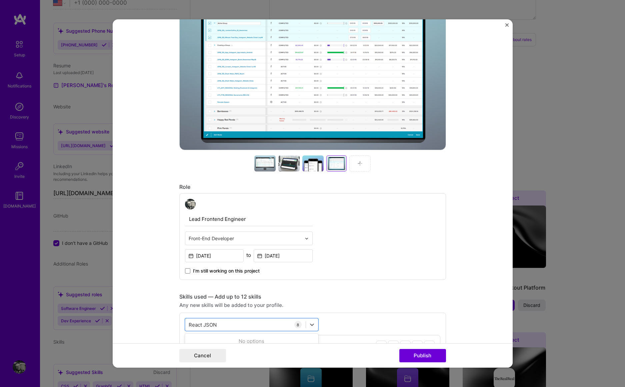
scroll to position [311, 0]
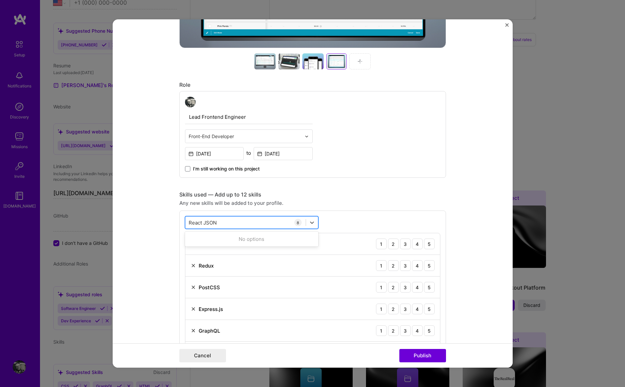
click at [226, 223] on div "React JSON React JSON" at bounding box center [245, 222] width 120 height 11
type input "JSON"
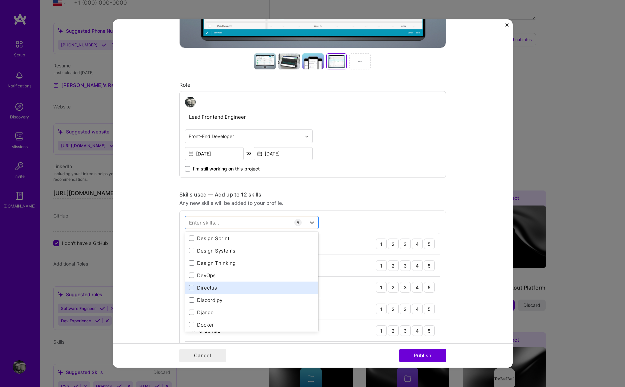
scroll to position [1233, 0]
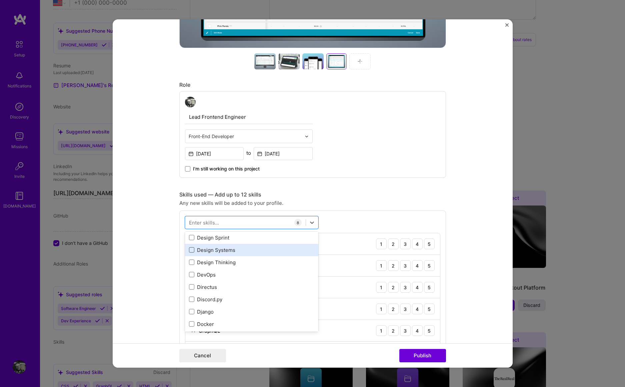
click at [189, 249] on span at bounding box center [191, 249] width 5 height 5
click at [0, 0] on input "checkbox" at bounding box center [0, 0] width 0 height 0
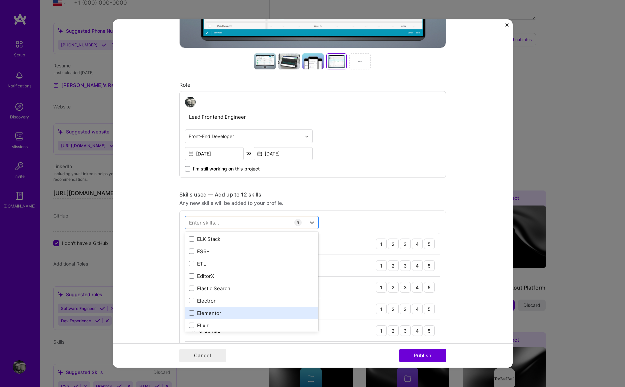
scroll to position [1369, 0]
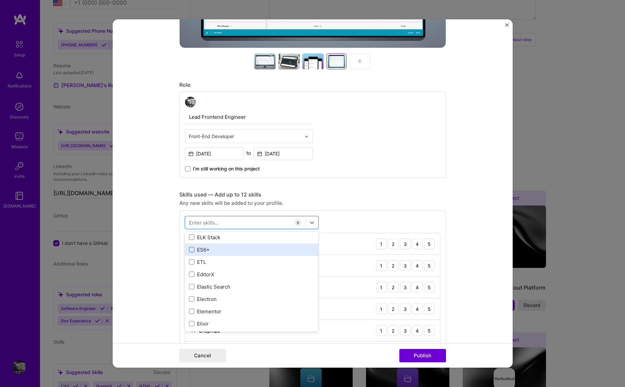
click at [189, 250] on span at bounding box center [191, 249] width 5 height 5
click at [0, 0] on input "checkbox" at bounding box center [0, 0] width 0 height 0
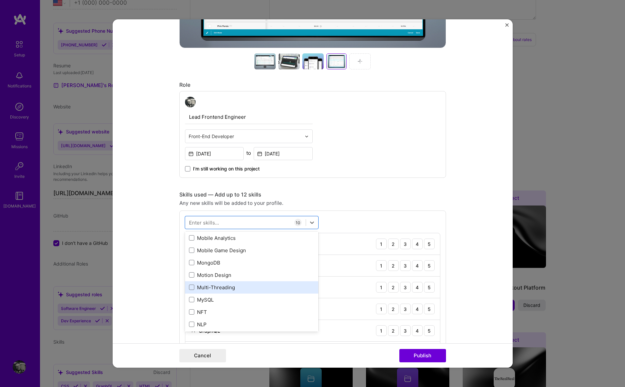
scroll to position [2590, 0]
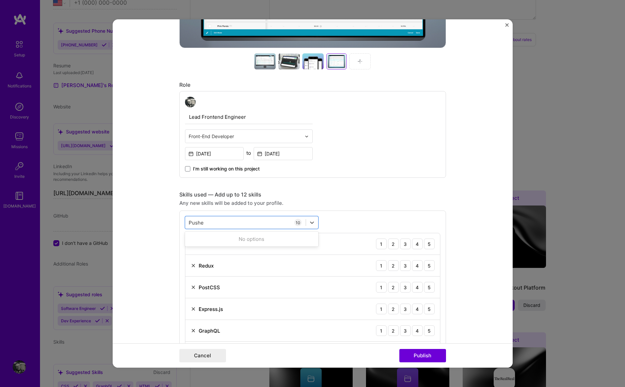
type input "Pusher"
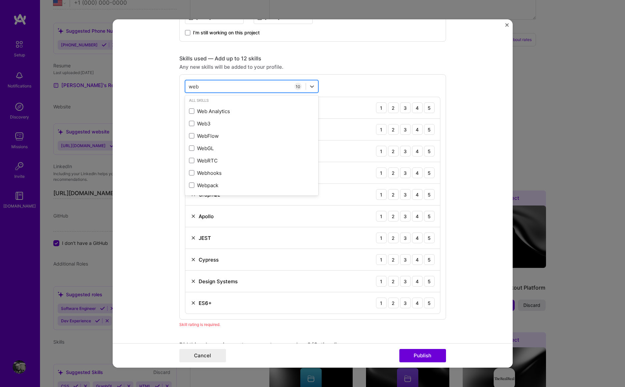
scroll to position [2, 0]
click at [190, 186] on span at bounding box center [191, 184] width 5 height 5
click at [0, 0] on input "checkbox" at bounding box center [0, 0] width 0 height 0
click at [215, 86] on div "web web" at bounding box center [245, 86] width 120 height 11
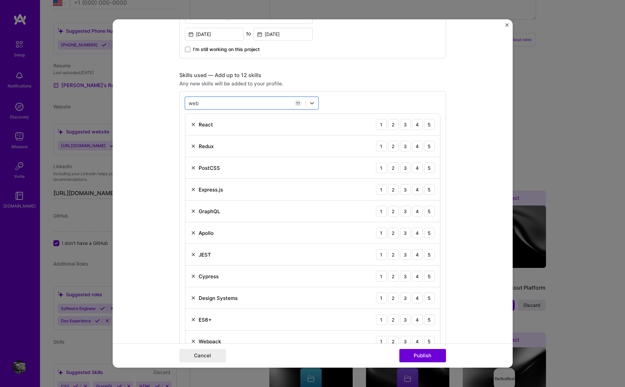
scroll to position [405, 0]
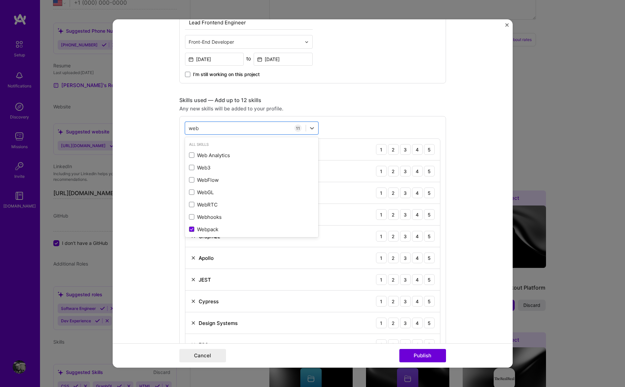
drag, startPoint x: 196, startPoint y: 128, endPoint x: 161, endPoint y: 128, distance: 35.3
click at [161, 128] on form "Project title Social Ad Platform - HYFN Company Company is required Project ind…" at bounding box center [313, 193] width 400 height 348
type input "web"
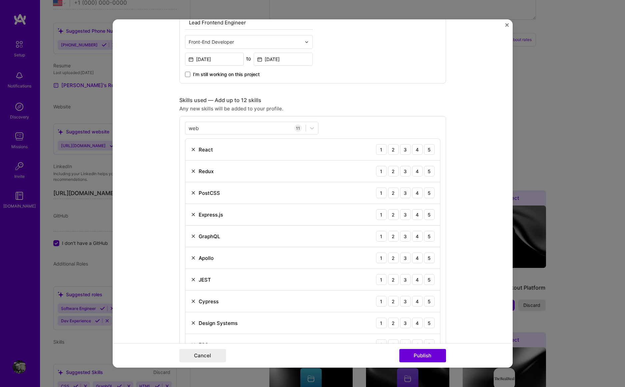
click at [471, 125] on form "Project title Social Ad Platform - HYFN Company Company is required Project ind…" at bounding box center [313, 193] width 400 height 348
click at [427, 148] on div "5" at bounding box center [429, 149] width 11 height 11
click at [428, 171] on div "5" at bounding box center [429, 171] width 11 height 11
click at [416, 192] on div "4" at bounding box center [417, 192] width 11 height 11
click at [426, 214] on div "5" at bounding box center [429, 214] width 11 height 11
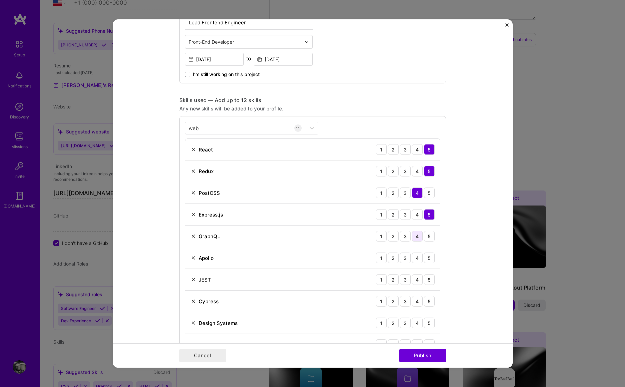
click at [413, 236] on div "4" at bounding box center [417, 236] width 11 height 11
click at [414, 256] on div "4" at bounding box center [417, 257] width 11 height 11
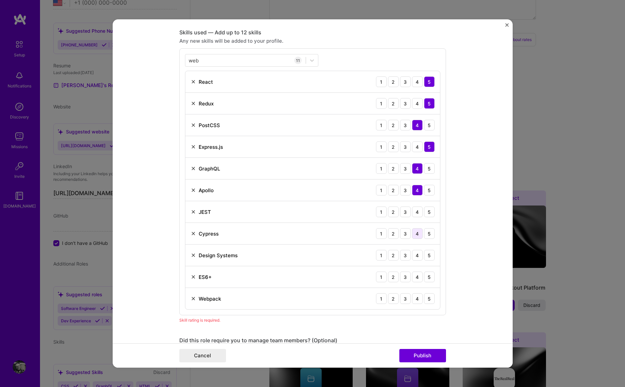
scroll to position [474, 0]
click at [424, 209] on div "5" at bounding box center [429, 210] width 11 height 11
click at [403, 233] on div "3" at bounding box center [405, 232] width 11 height 11
click at [413, 253] on div "4" at bounding box center [417, 254] width 11 height 11
click at [416, 275] on div "4" at bounding box center [417, 275] width 11 height 11
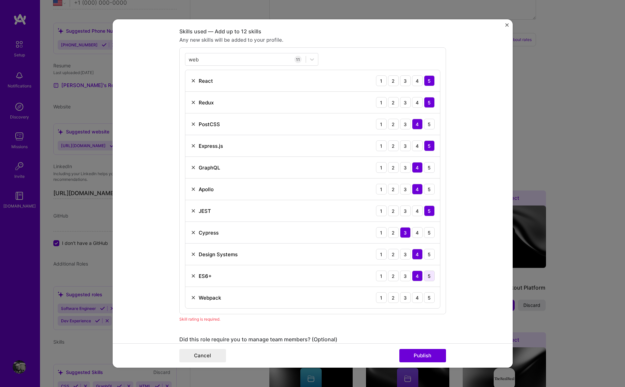
click at [424, 275] on div "5" at bounding box center [429, 275] width 11 height 11
click at [403, 298] on div "3" at bounding box center [405, 297] width 11 height 11
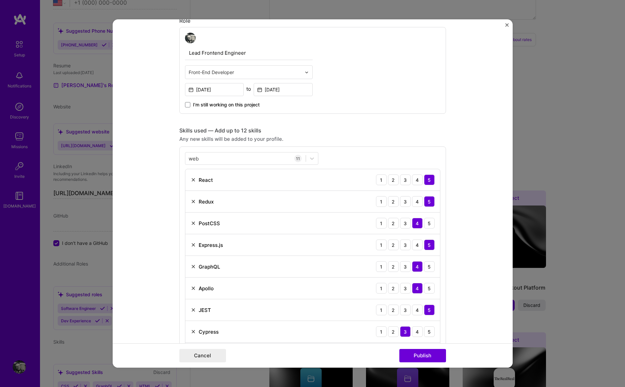
scroll to position [368, 0]
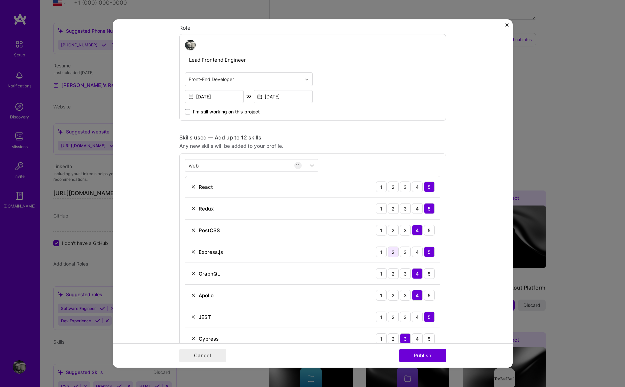
drag, startPoint x: 424, startPoint y: 229, endPoint x: 391, endPoint y: 249, distance: 38.9
click at [424, 229] on div "5" at bounding box center [429, 230] width 11 height 11
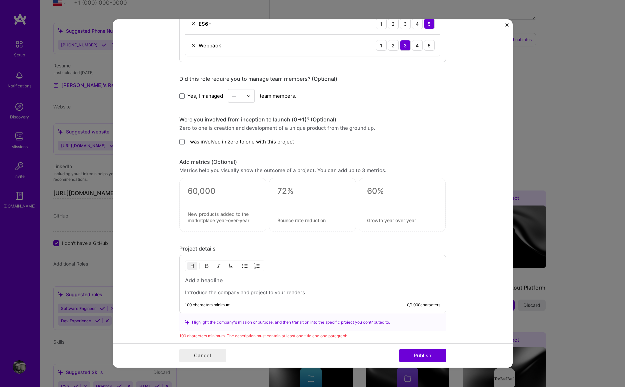
scroll to position [782, 0]
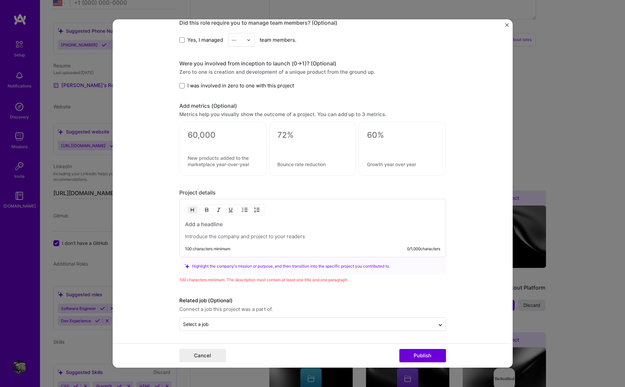
drag, startPoint x: 219, startPoint y: 225, endPoint x: 225, endPoint y: 225, distance: 6.0
click at [219, 225] on h3 at bounding box center [312, 223] width 255 height 7
click at [272, 236] on p at bounding box center [312, 236] width 255 height 7
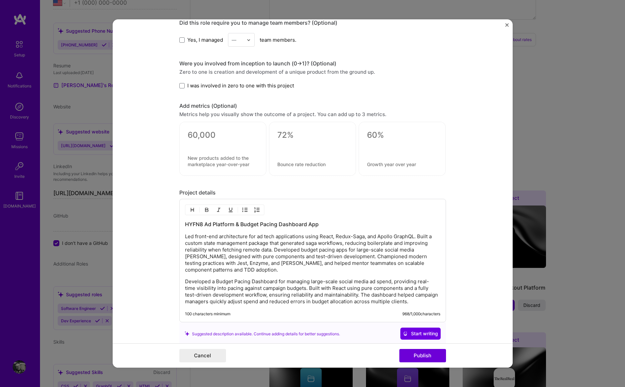
click at [201, 281] on p "Developed a Budget Pacing Dashboard for managing large-scale social media ad sp…" at bounding box center [312, 291] width 255 height 27
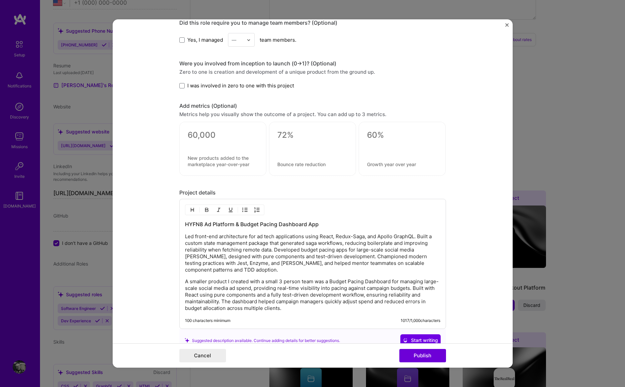
click at [286, 309] on p "A smaller product I created with a small 3 person team was a Budget Pacing Dash…" at bounding box center [312, 294] width 255 height 33
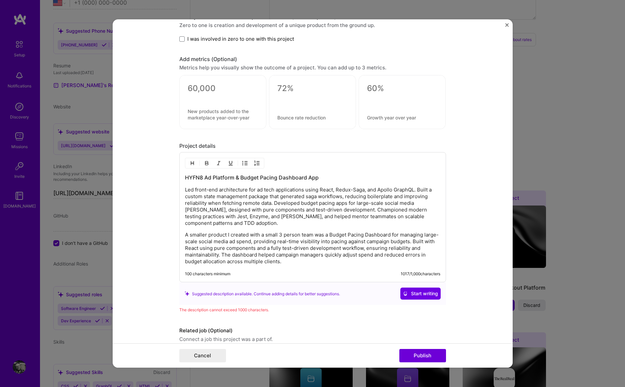
scroll to position [859, 0]
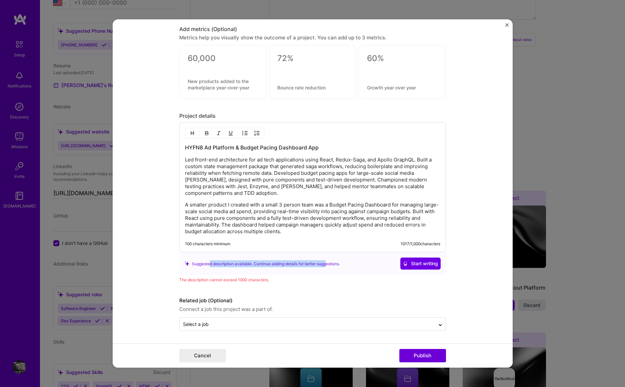
drag, startPoint x: 208, startPoint y: 263, endPoint x: 326, endPoint y: 263, distance: 118.3
click at [326, 263] on div "Suggested description available. Continue adding details for better suggestions." at bounding box center [262, 263] width 155 height 7
click at [324, 265] on div "Suggested description available. Continue adding details for better suggestions." at bounding box center [262, 263] width 155 height 7
drag, startPoint x: 203, startPoint y: 280, endPoint x: 272, endPoint y: 281, distance: 69.7
click at [265, 279] on div "The description cannot exceed 1000 characters." at bounding box center [312, 279] width 267 height 7
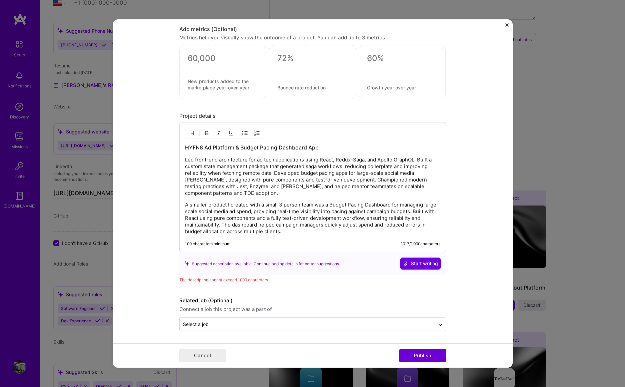
click at [273, 281] on div "The description cannot exceed 1000 characters." at bounding box center [312, 279] width 267 height 7
click at [282, 230] on p "A smaller product I created with a small 3 person team was a Budget Pacing Dash…" at bounding box center [312, 217] width 255 height 33
drag, startPoint x: 228, startPoint y: 204, endPoint x: 172, endPoint y: 205, distance: 56.3
click at [172, 205] on form "Project title Social Ad Platform - HYFN Company Company is required Project ind…" at bounding box center [313, 193] width 400 height 348
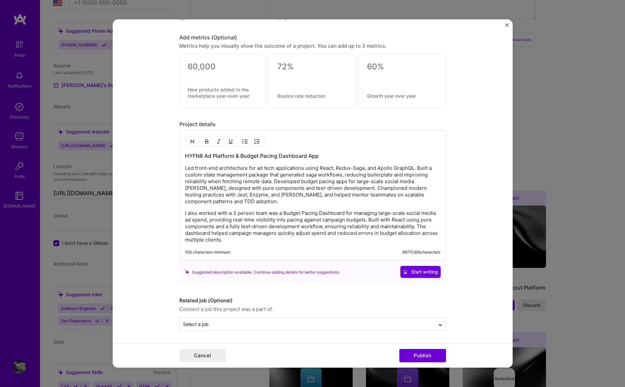
click at [280, 212] on p "I also worked with a 3 person team was a Budget Pacing Dashboard for managing l…" at bounding box center [312, 226] width 255 height 33
drag, startPoint x: 199, startPoint y: 221, endPoint x: 306, endPoint y: 222, distance: 106.7
click at [306, 222] on p "I also worked with a 3 person team to create a Pacing Dashboard for managing la…" at bounding box center [312, 226] width 255 height 33
click at [300, 228] on p "I also worked with a 3 person team to create a Pacing Dashboard for managing la…" at bounding box center [312, 226] width 255 height 33
click at [405, 220] on p "I also worked with a 3 person team to create a Pacing Dashboard for managing la…" at bounding box center [312, 226] width 255 height 33
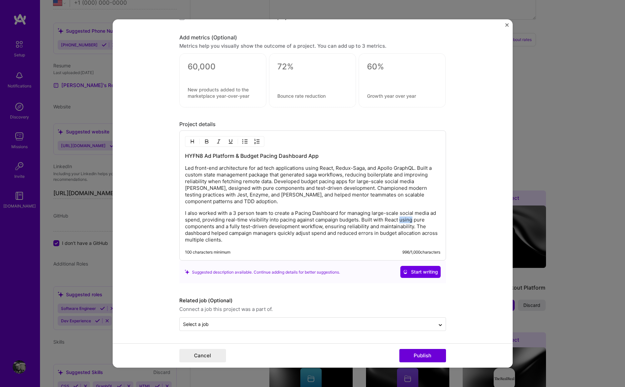
click at [405, 220] on p "I also worked with a 3 person team to create a Pacing Dashboard for managing la…" at bounding box center [312, 226] width 255 height 33
click at [218, 226] on p "I also worked with a 3 person team to create a Pacing Dashboard for managing la…" at bounding box center [312, 226] width 255 height 33
click at [296, 240] on p "I also worked with a 3 person team to create a Pacing Dashboard for managing la…" at bounding box center [312, 226] width 255 height 33
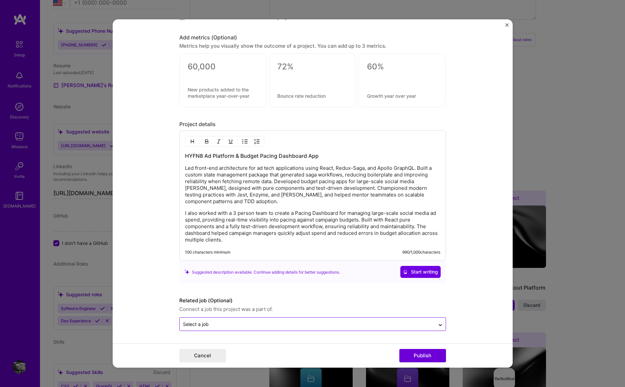
click at [234, 321] on input "text" at bounding box center [307, 323] width 249 height 7
drag, startPoint x: 439, startPoint y: 323, endPoint x: 457, endPoint y: 319, distance: 19.2
click at [439, 323] on icon at bounding box center [440, 324] width 5 height 7
click at [439, 322] on icon at bounding box center [440, 323] width 5 height 7
click at [327, 305] on div "No options" at bounding box center [312, 306] width 263 height 12
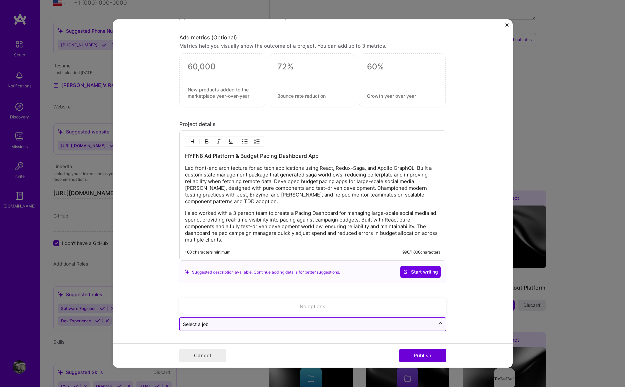
click at [438, 323] on icon at bounding box center [440, 323] width 5 height 7
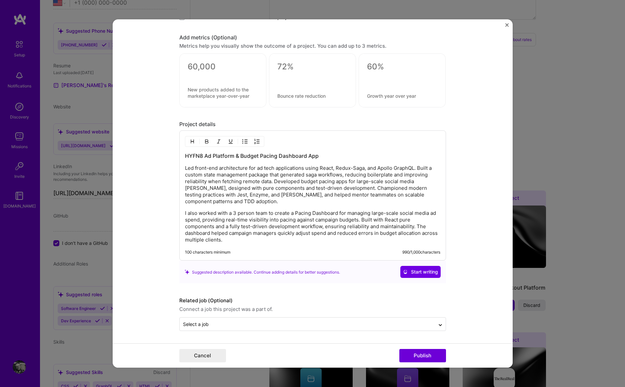
click at [460, 311] on form "Project title Social Ad Platform - HYFN Company Company is required Project ind…" at bounding box center [313, 193] width 400 height 348
click at [422, 356] on button "Publish" at bounding box center [422, 355] width 47 height 13
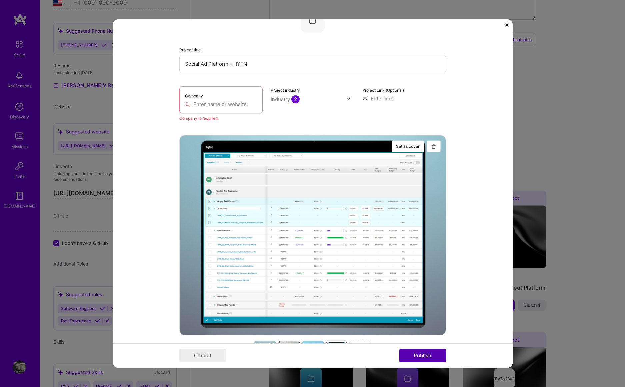
scroll to position [13, 0]
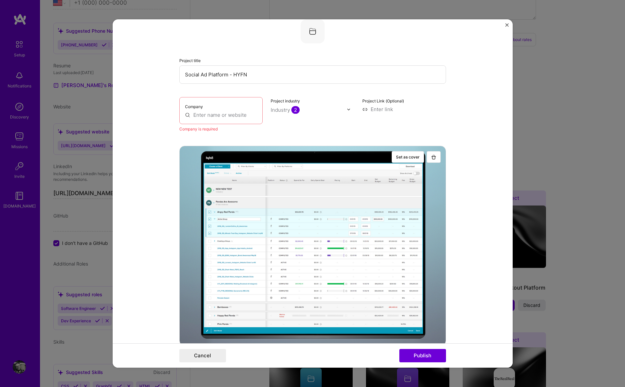
click at [220, 113] on input "text" at bounding box center [221, 114] width 72 height 7
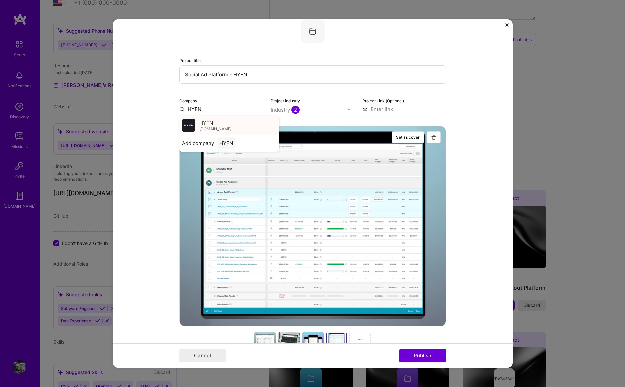
type input "HYFN"
click at [221, 124] on div "HYFN [DOMAIN_NAME]" at bounding box center [229, 125] width 100 height 19
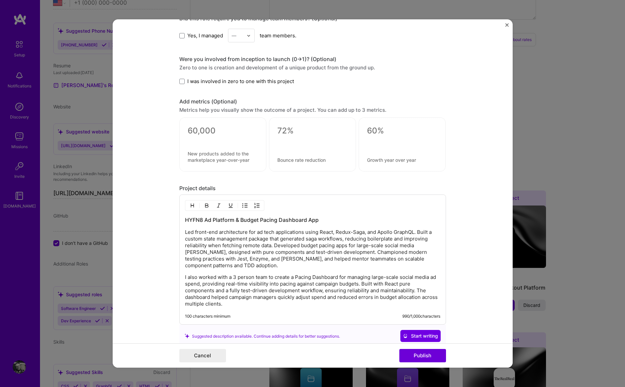
scroll to position [831, 0]
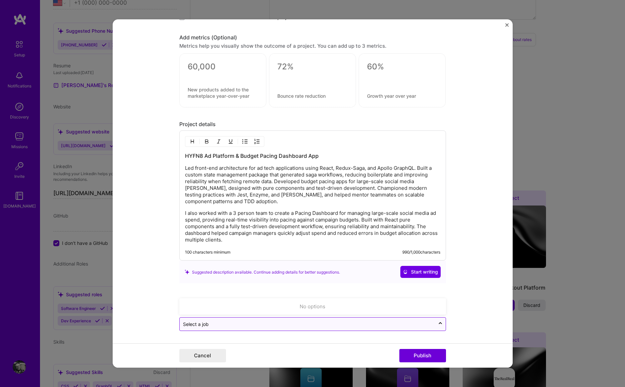
click at [242, 323] on input "text" at bounding box center [307, 323] width 249 height 7
click at [463, 290] on form "Project title Social Ad Platform - HYFN Company HYFN Project industry Industry …" at bounding box center [313, 193] width 400 height 348
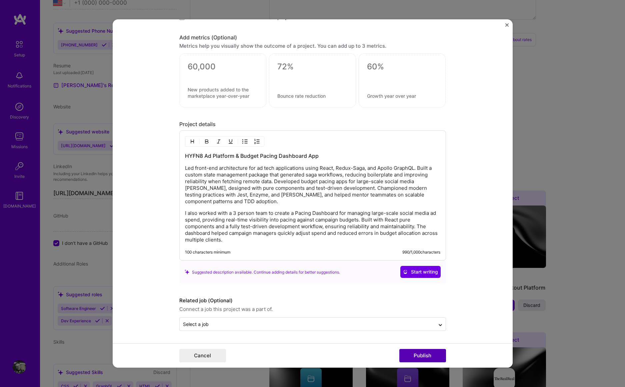
click at [437, 350] on button "Publish" at bounding box center [422, 355] width 47 height 13
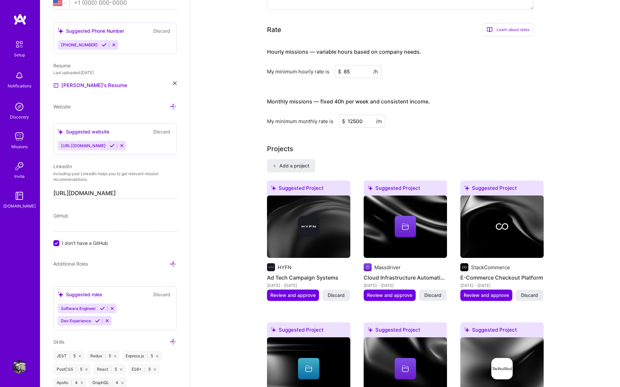
click at [433, 123] on div "Complete your profile to take the first step in unlocking full [DOMAIN_NAME] ac…" at bounding box center [405, 376] width 277 height 1541
drag, startPoint x: 396, startPoint y: 268, endPoint x: 406, endPoint y: 224, distance: 44.8
click at [397, 273] on h4 "Cloud Infrastructure Automation Platform" at bounding box center [405, 277] width 83 height 9
click at [406, 222] on icon at bounding box center [405, 226] width 8 height 8
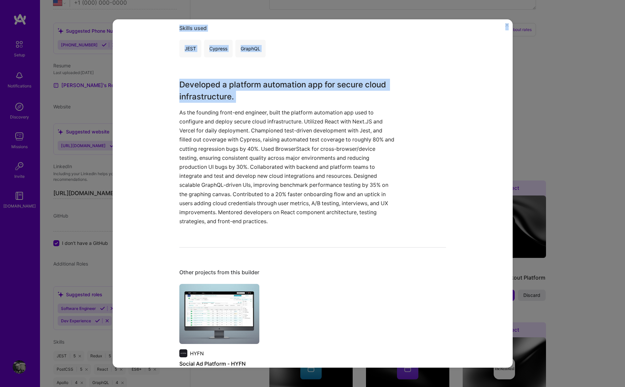
scroll to position [171, 0]
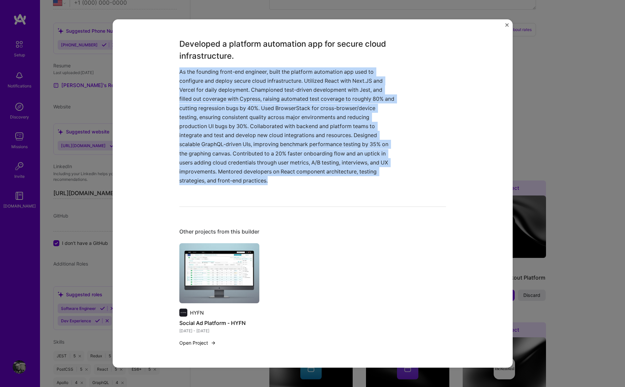
drag, startPoint x: 177, startPoint y: 242, endPoint x: 290, endPoint y: 184, distance: 127.0
click at [289, 184] on p "As the founding front-end engineer, built the platform automation app used to c…" at bounding box center [287, 126] width 217 height 118
copy p "As the founding front-end engineer, built the platform automation app used to c…"
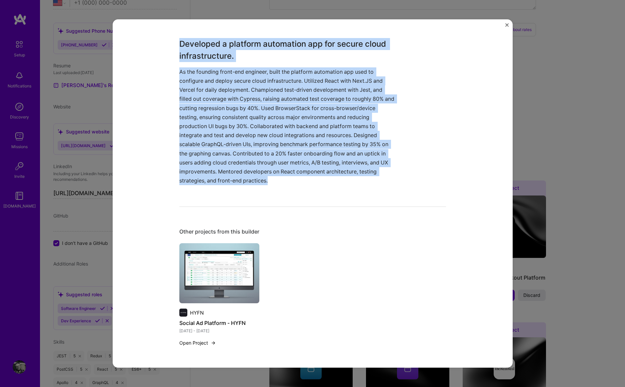
drag, startPoint x: 176, startPoint y: 44, endPoint x: 280, endPoint y: 193, distance: 181.3
click at [280, 193] on div "Cloud Infrastructure Automation Platform Massdriver Cloud Services, Developer T…" at bounding box center [312, 108] width 267 height 492
copy div "Developed a platform automation app for secure cloud infrastructure. As the fou…"
click at [506, 24] on img "Close" at bounding box center [506, 24] width 3 height 3
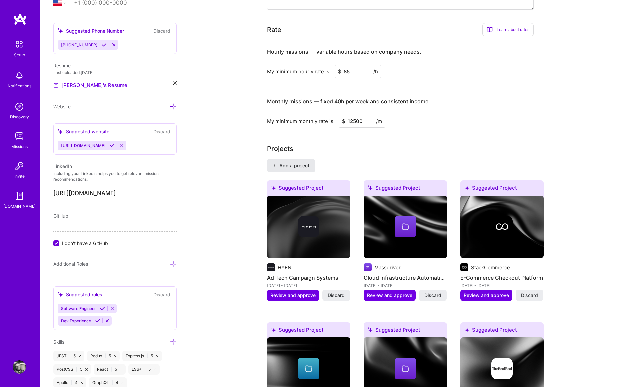
click at [280, 162] on span "Add a project" at bounding box center [291, 165] width 36 height 7
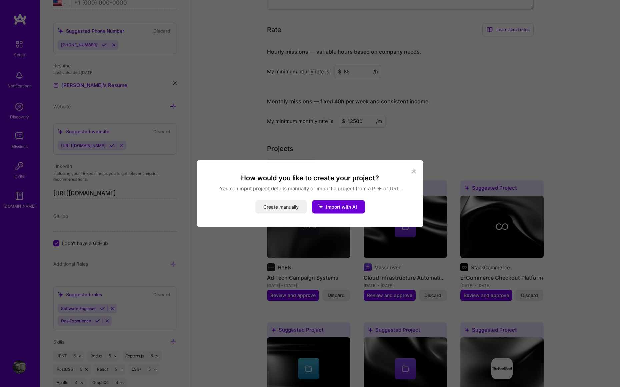
click at [265, 206] on button "Create manually" at bounding box center [280, 206] width 51 height 13
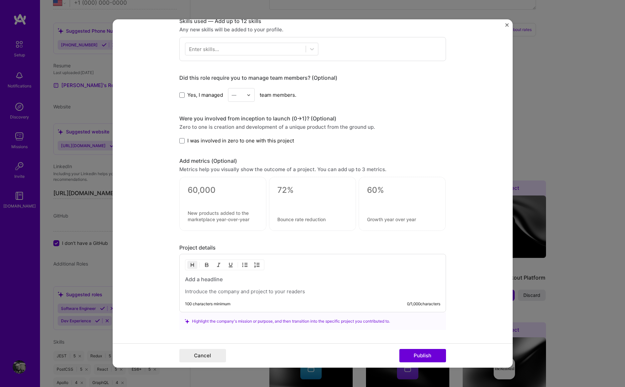
scroll to position [351, 0]
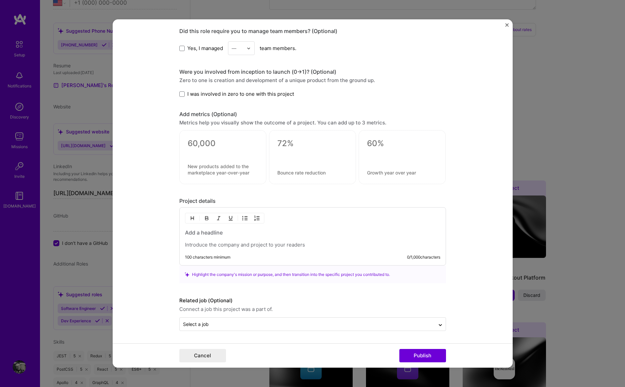
click at [231, 245] on p at bounding box center [312, 244] width 255 height 7
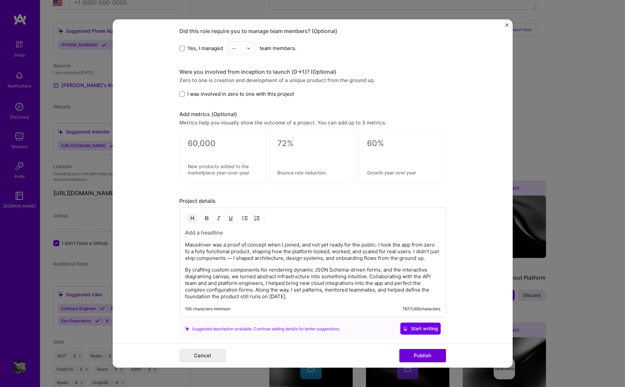
click at [212, 232] on h3 at bounding box center [312, 232] width 255 height 7
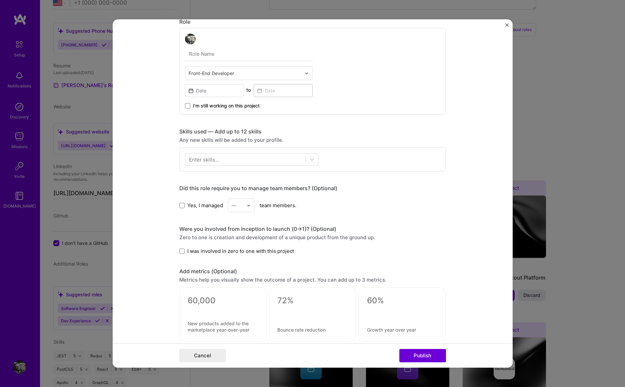
scroll to position [0, 0]
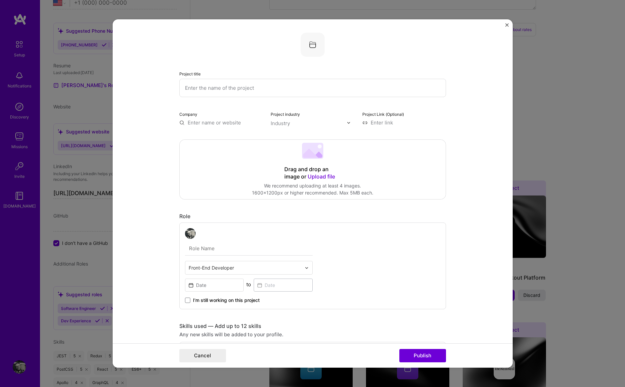
click at [240, 90] on input "text" at bounding box center [312, 88] width 267 height 18
type input "Cloud Automation Platform"
click at [213, 125] on input "text" at bounding box center [221, 122] width 84 height 7
type input "Massdriver"
click at [232, 136] on div "Massdriver" at bounding box center [233, 138] width 32 height 12
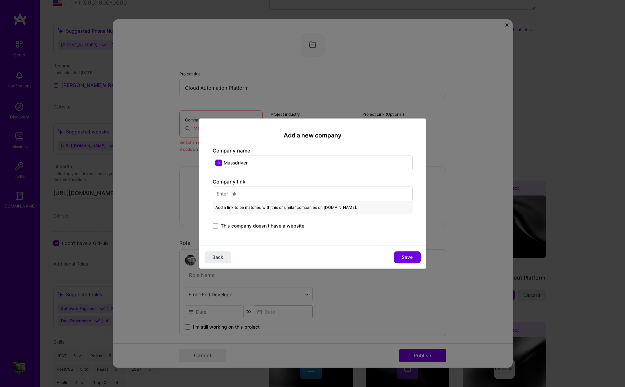
click at [237, 190] on input "text" at bounding box center [313, 193] width 200 height 15
paste input "[URL][DOMAIN_NAME]"
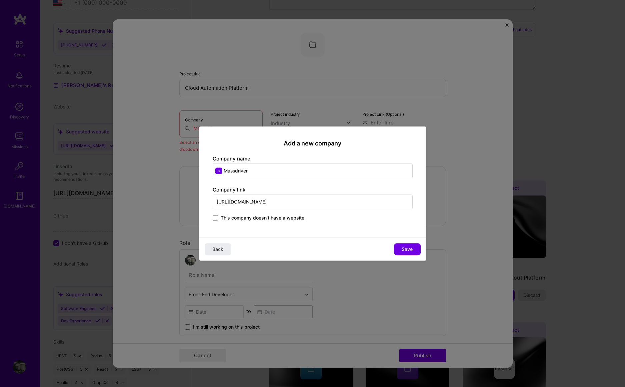
type input "[URL][DOMAIN_NAME]"
click at [302, 187] on div "Company link [URL][DOMAIN_NAME] This company doesn't have a website" at bounding box center [313, 204] width 200 height 36
click at [219, 171] on input "Massdriver" at bounding box center [313, 170] width 200 height 15
click at [217, 170] on input "Massdriver" at bounding box center [313, 170] width 200 height 15
click at [220, 171] on input "Massdriver" at bounding box center [313, 170] width 200 height 15
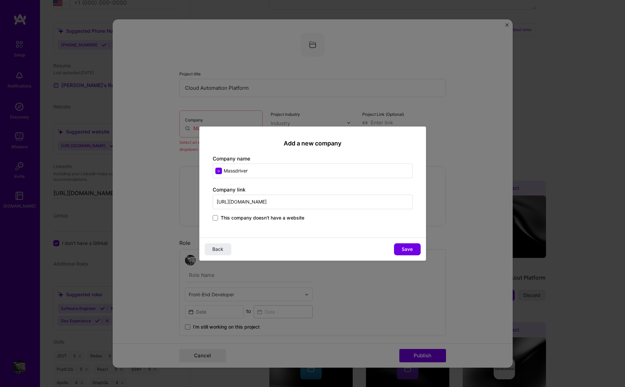
click at [220, 171] on input "Massdriver" at bounding box center [313, 170] width 200 height 15
click at [283, 171] on input "Massdriver" at bounding box center [313, 170] width 200 height 15
click at [409, 248] on span "Save" at bounding box center [407, 249] width 11 height 7
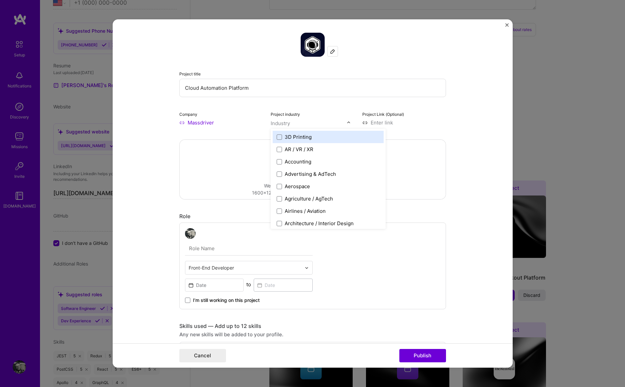
click at [347, 122] on img at bounding box center [349, 123] width 4 height 4
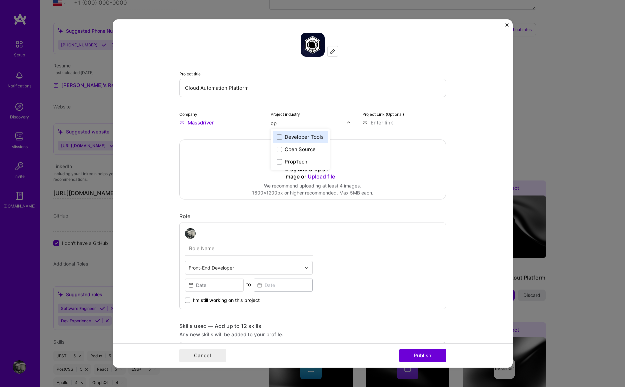
type input "o"
type input "Clo"
click at [277, 137] on span at bounding box center [279, 136] width 5 height 5
type input "D"
type input "O"
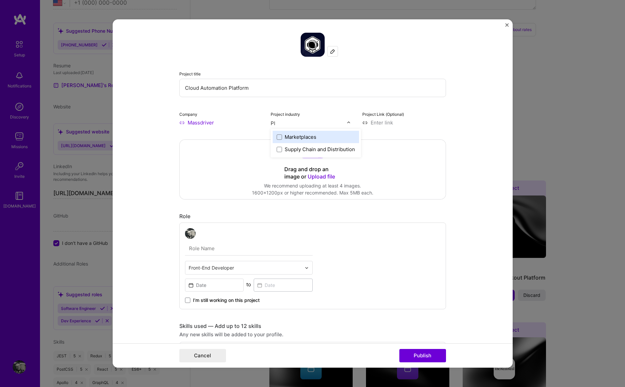
type input "P"
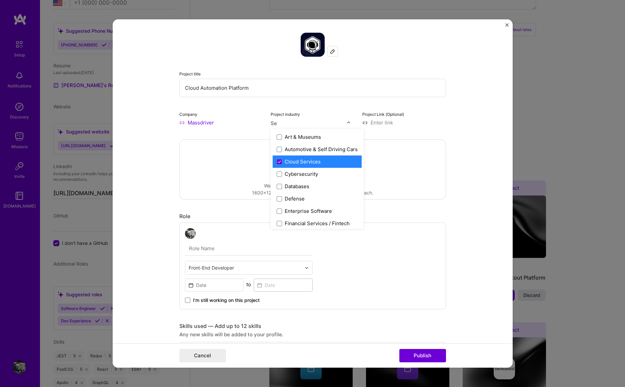
type input "S"
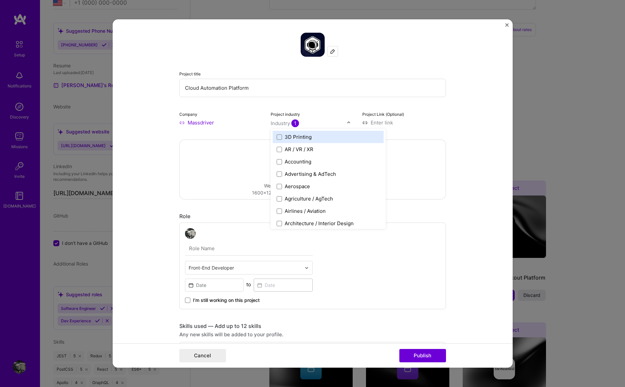
click at [469, 123] on form "Project title Cloud Automation Platform Company Massdriver Project industry opt…" at bounding box center [313, 193] width 400 height 348
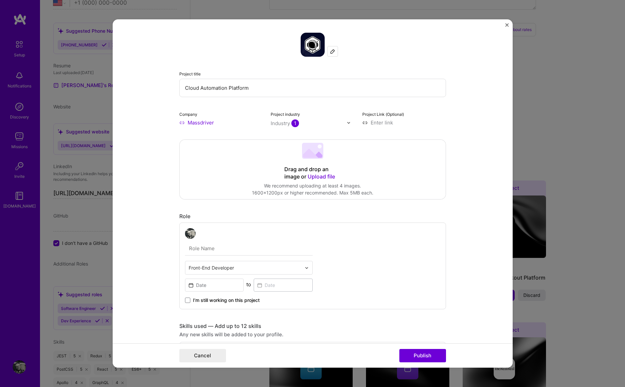
click at [382, 123] on input at bounding box center [404, 122] width 84 height 7
paste input "[URL][DOMAIN_NAME]"
type input "[URL][DOMAIN_NAME]"
click at [471, 185] on form "Project title Cloud Automation Platform Company Massdriver Project industry Ind…" at bounding box center [313, 193] width 400 height 348
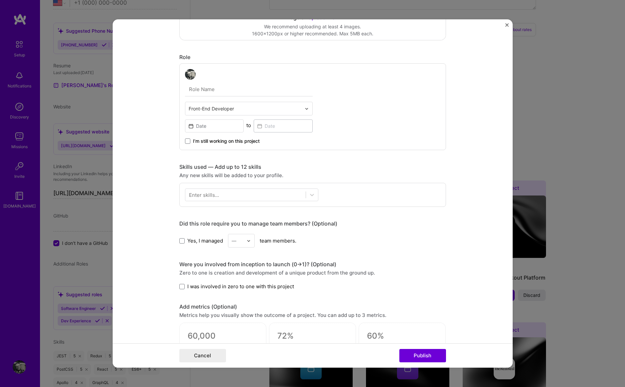
scroll to position [408, 0]
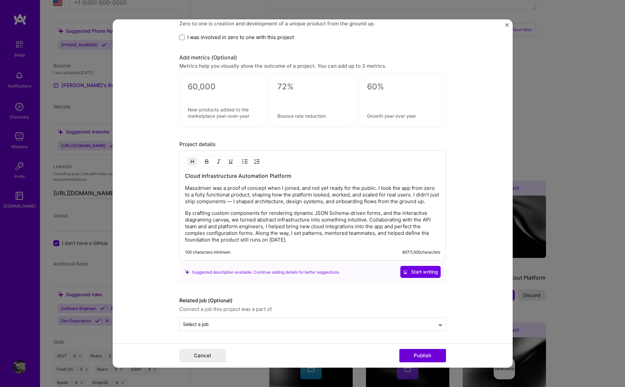
click at [265, 187] on p "Massdriver was a proof of concept when I joined, and not yet ready for the publ…" at bounding box center [312, 195] width 255 height 20
click at [413, 187] on p "Massdriver was an early stage MVP when I joined, and not yet ready for the publ…" at bounding box center [312, 195] width 255 height 20
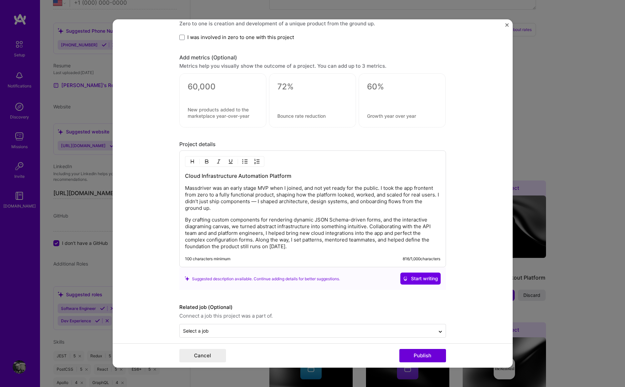
click at [425, 187] on p "Massdriver was an early stage MVP when I joined, and not yet ready for the publ…" at bounding box center [312, 198] width 255 height 27
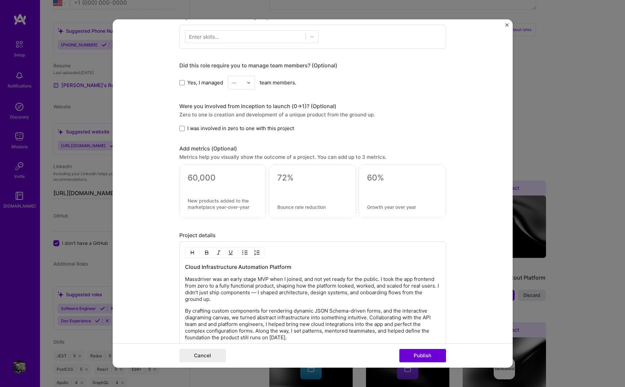
scroll to position [243, 0]
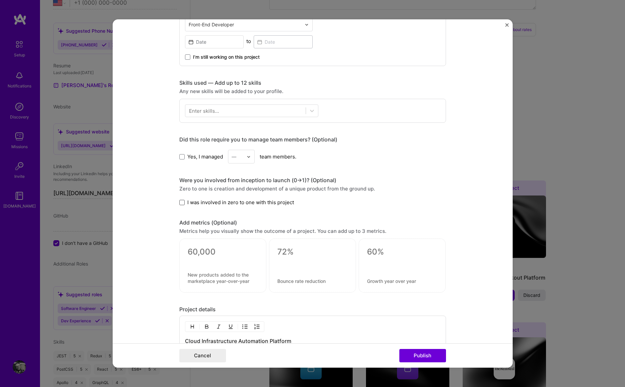
click at [180, 202] on span at bounding box center [181, 202] width 5 height 5
click at [0, 0] on input "I was involved in zero to one with this project" at bounding box center [0, 0] width 0 height 0
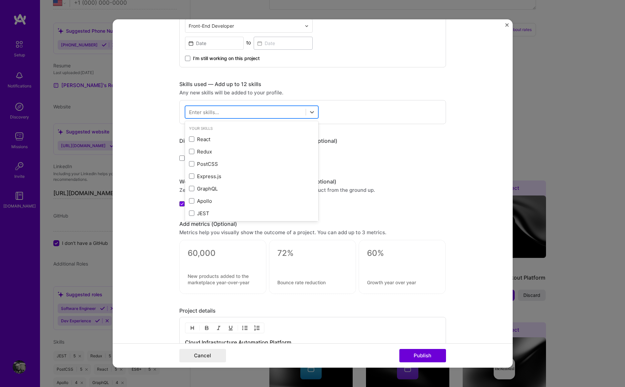
click at [262, 113] on div at bounding box center [245, 112] width 120 height 11
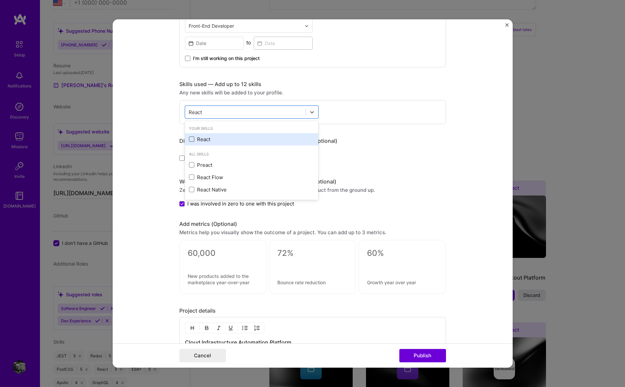
click at [189, 138] on span at bounding box center [191, 138] width 5 height 5
click at [0, 0] on input "checkbox" at bounding box center [0, 0] width 0 height 0
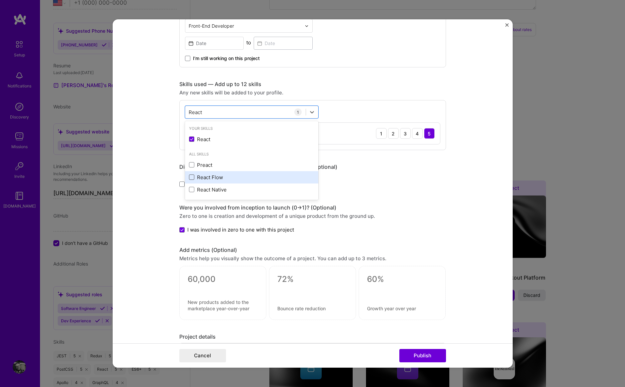
click at [190, 177] on span at bounding box center [191, 176] width 5 height 5
click at [0, 0] on input "checkbox" at bounding box center [0, 0] width 0 height 0
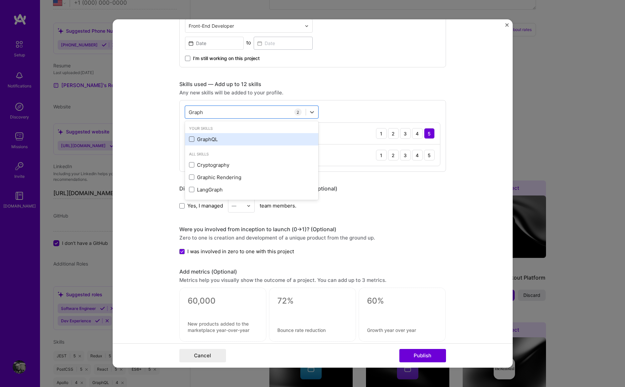
click at [190, 140] on span at bounding box center [191, 138] width 5 height 5
click at [0, 0] on input "checkbox" at bounding box center [0, 0] width 0 height 0
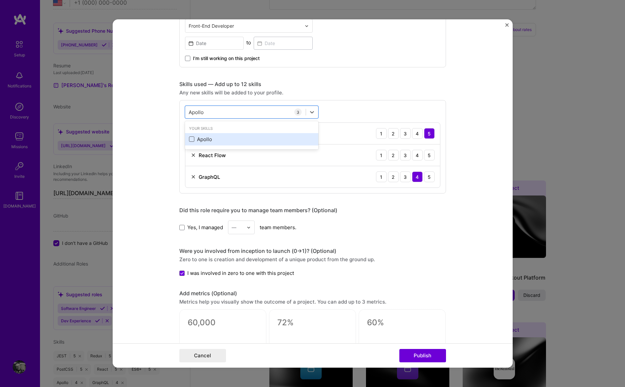
click at [189, 141] on span at bounding box center [191, 138] width 5 height 5
click at [0, 0] on input "checkbox" at bounding box center [0, 0] width 0 height 0
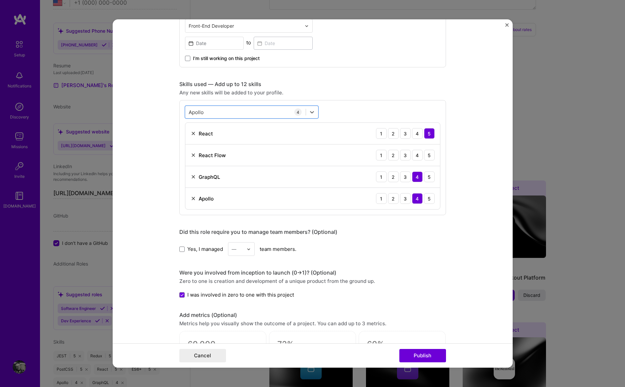
drag, startPoint x: 196, startPoint y: 109, endPoint x: 174, endPoint y: 108, distance: 22.0
click at [174, 108] on form "Project title Cloud Automation Platform Company Massdriver Project industry Ind…" at bounding box center [313, 193] width 400 height 348
type input "CSS"
click at [189, 166] on span at bounding box center [191, 164] width 5 height 5
click at [0, 0] on input "checkbox" at bounding box center [0, 0] width 0 height 0
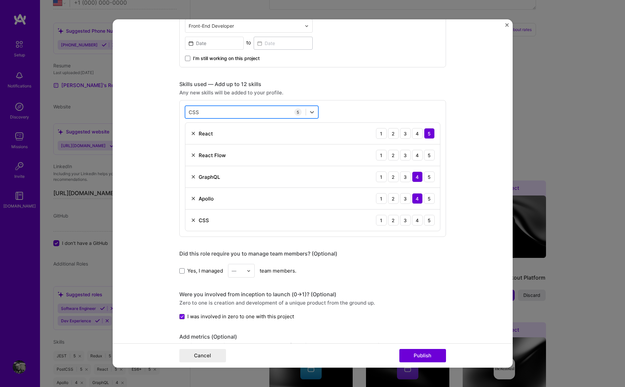
click at [230, 109] on div "CSS CSS" at bounding box center [245, 112] width 120 height 11
type input "Styled Components"
drag, startPoint x: 253, startPoint y: 131, endPoint x: 268, endPoint y: 128, distance: 15.3
click at [253, 130] on div "No options" at bounding box center [251, 128] width 133 height 12
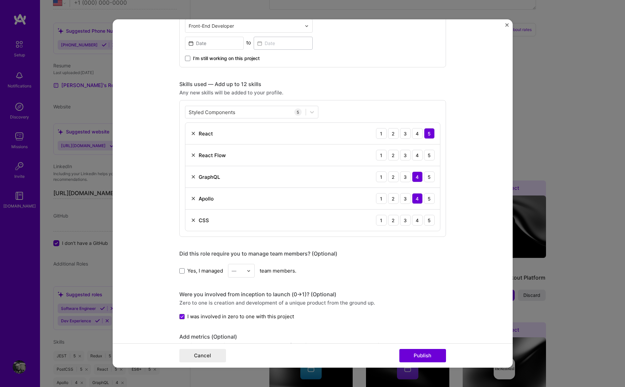
click at [294, 113] on div "5" at bounding box center [297, 111] width 7 height 7
click at [267, 113] on div "Styled Components Styled Components" at bounding box center [245, 112] width 120 height 11
click at [370, 94] on div "Any new skills will be added to your profile." at bounding box center [312, 92] width 267 height 7
click at [414, 152] on div "4" at bounding box center [417, 155] width 11 height 11
click at [427, 219] on div "5" at bounding box center [429, 220] width 11 height 11
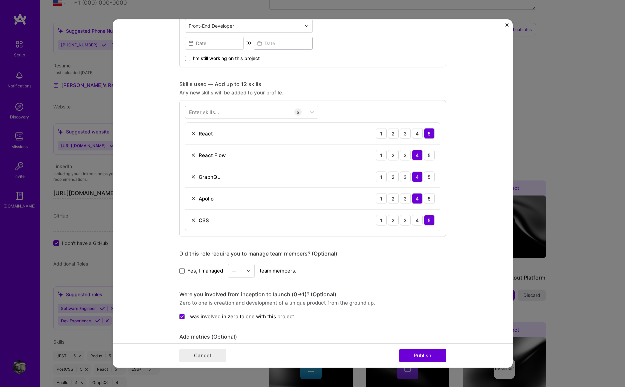
click at [224, 112] on div at bounding box center [245, 112] width 120 height 11
click at [189, 138] on span at bounding box center [191, 138] width 5 height 5
click at [0, 0] on input "checkbox" at bounding box center [0, 0] width 0 height 0
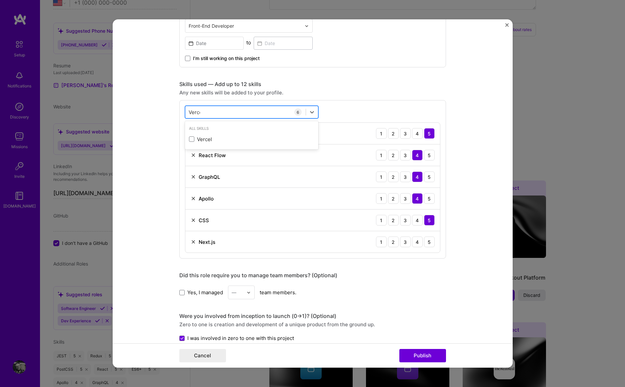
type input "Vercel"
click at [189, 140] on span at bounding box center [191, 138] width 5 height 5
click at [0, 0] on input "checkbox" at bounding box center [0, 0] width 0 height 0
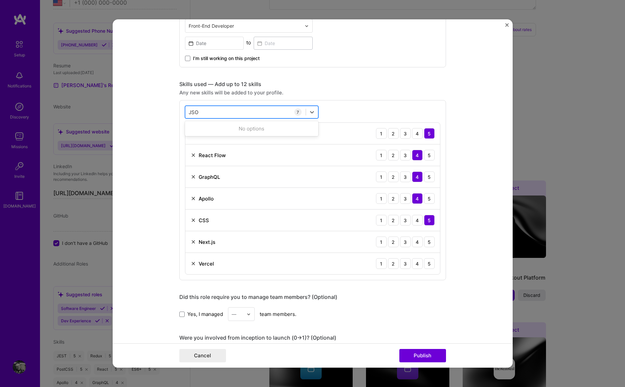
type input "JSON"
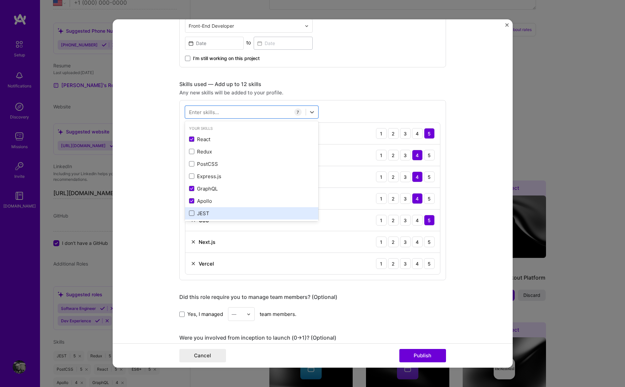
click at [190, 212] on span at bounding box center [191, 212] width 5 height 5
click at [0, 0] on input "checkbox" at bounding box center [0, 0] width 0 height 0
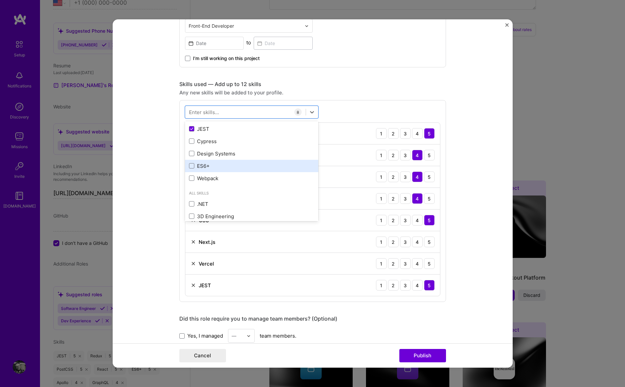
scroll to position [86, 0]
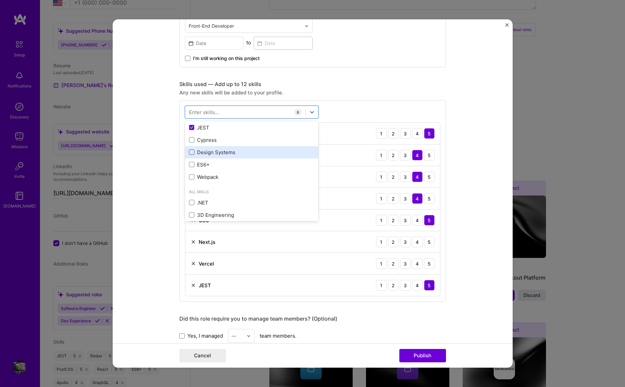
click at [189, 151] on span at bounding box center [191, 151] width 5 height 5
click at [0, 0] on input "checkbox" at bounding box center [0, 0] width 0 height 0
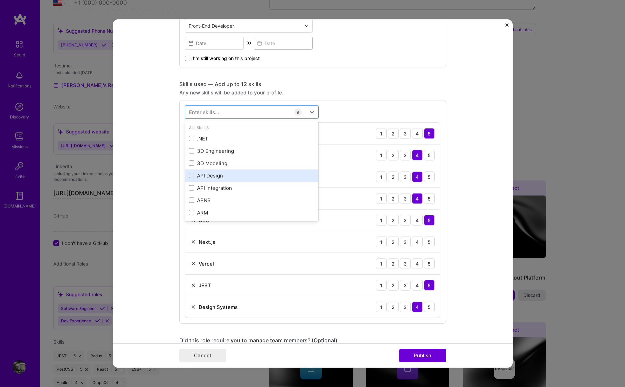
scroll to position [150, 0]
click at [189, 177] on span at bounding box center [191, 174] width 5 height 5
click at [0, 0] on input "checkbox" at bounding box center [0, 0] width 0 height 0
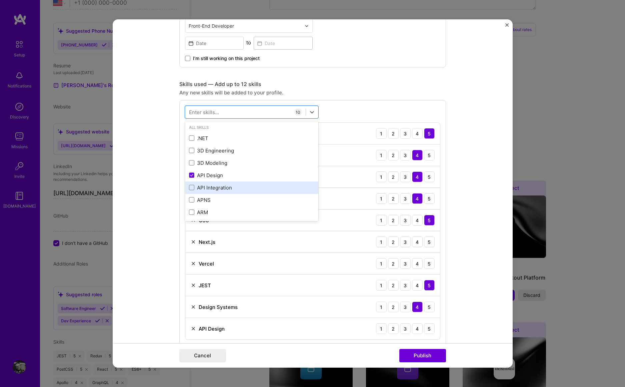
drag, startPoint x: 189, startPoint y: 188, endPoint x: 200, endPoint y: 187, distance: 10.7
click at [189, 188] on span at bounding box center [191, 187] width 5 height 5
click at [0, 0] on input "checkbox" at bounding box center [0, 0] width 0 height 0
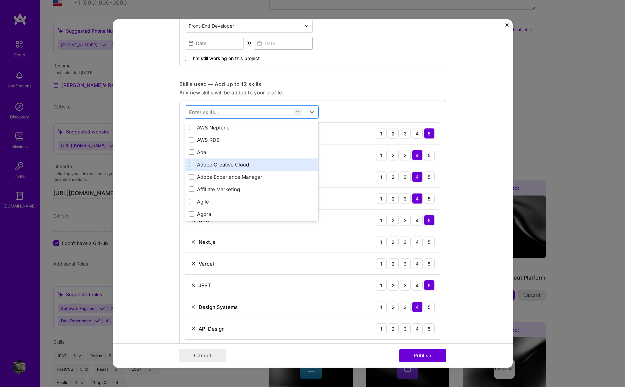
click at [189, 163] on span at bounding box center [191, 164] width 5 height 5
click at [0, 0] on input "checkbox" at bounding box center [0, 0] width 0 height 0
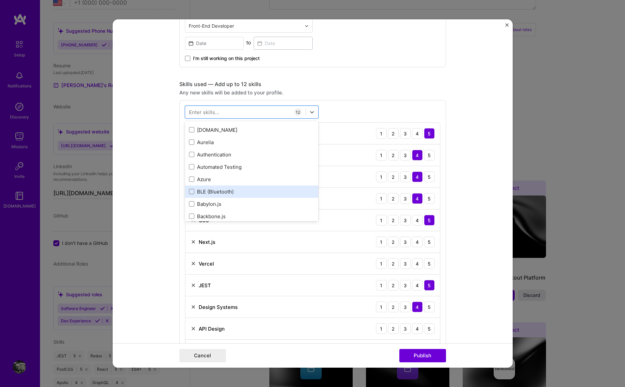
scroll to position [640, 0]
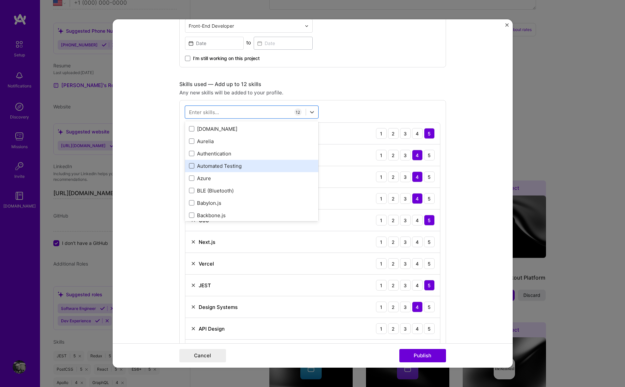
click at [190, 165] on span at bounding box center [191, 165] width 5 height 5
click at [0, 0] on input "checkbox" at bounding box center [0, 0] width 0 height 0
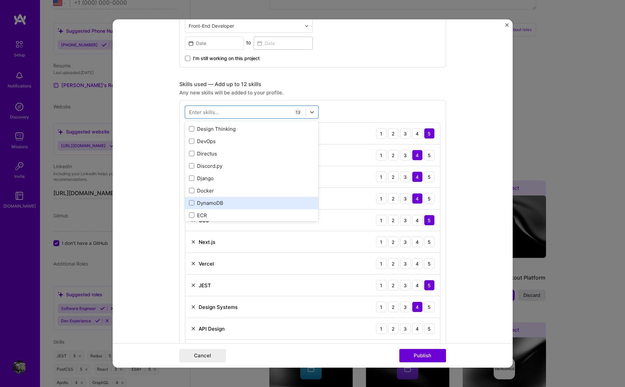
scroll to position [1370, 0]
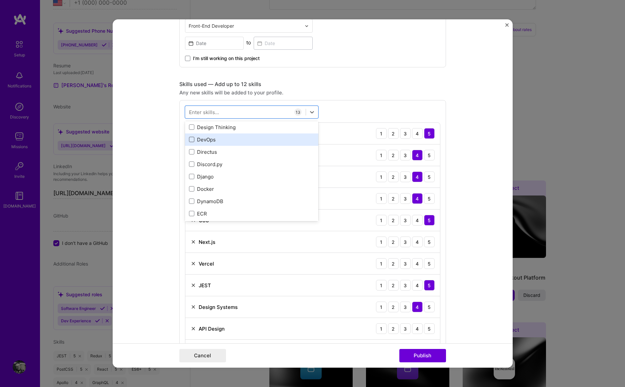
click at [189, 138] on span at bounding box center [191, 139] width 5 height 5
click at [0, 0] on input "checkbox" at bounding box center [0, 0] width 0 height 0
click at [190, 138] on icon at bounding box center [191, 139] width 3 height 3
click at [0, 0] on input "checkbox" at bounding box center [0, 0] width 0 height 0
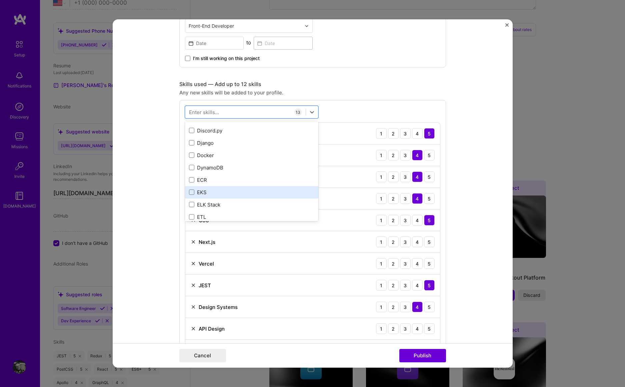
scroll to position [1404, 0]
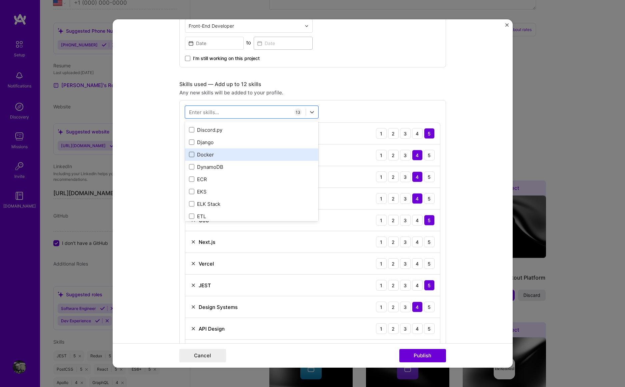
click at [189, 153] on span at bounding box center [191, 154] width 5 height 5
click at [0, 0] on input "checkbox" at bounding box center [0, 0] width 0 height 0
click at [189, 152] on span at bounding box center [191, 154] width 5 height 5
click at [0, 0] on input "checkbox" at bounding box center [0, 0] width 0 height 0
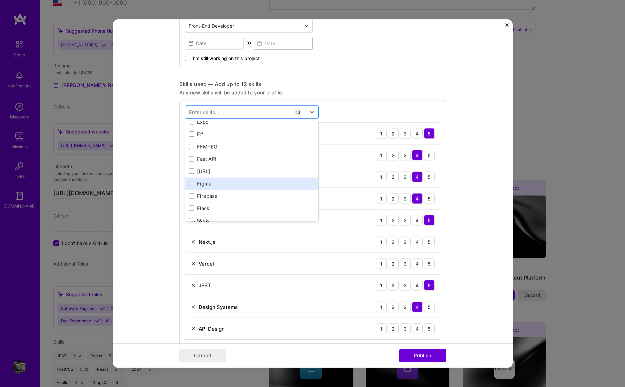
scroll to position [1661, 0]
click at [190, 180] on span at bounding box center [191, 181] width 5 height 5
click at [0, 0] on input "checkbox" at bounding box center [0, 0] width 0 height 0
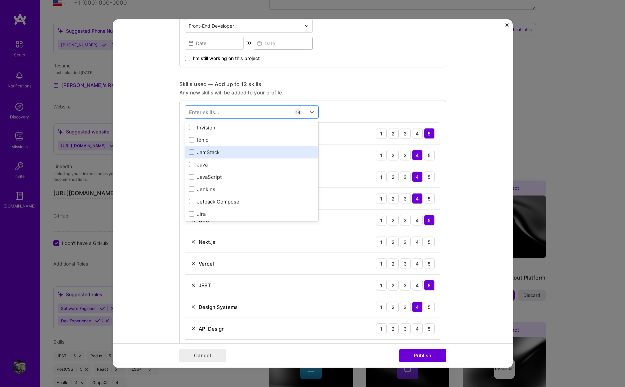
scroll to position [2173, 0]
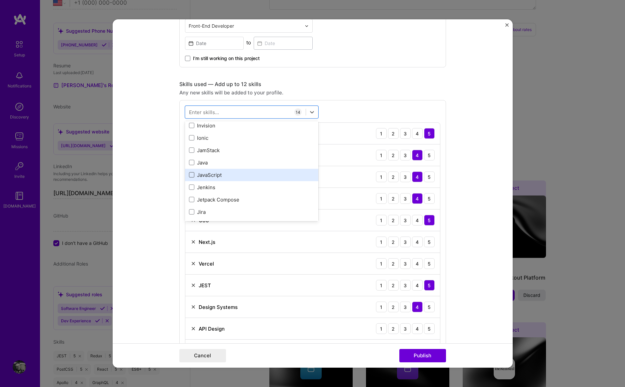
click at [189, 175] on span at bounding box center [191, 174] width 5 height 5
click at [0, 0] on input "checkbox" at bounding box center [0, 0] width 0 height 0
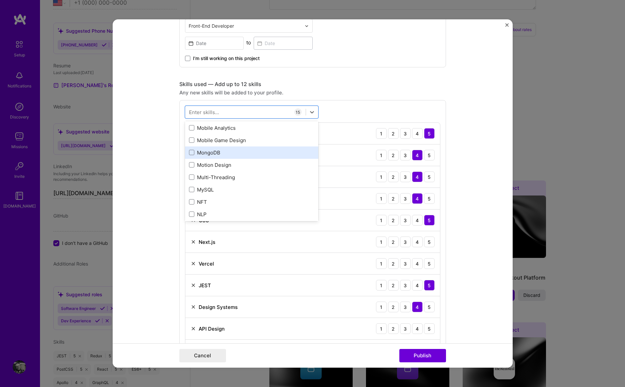
scroll to position [2653, 0]
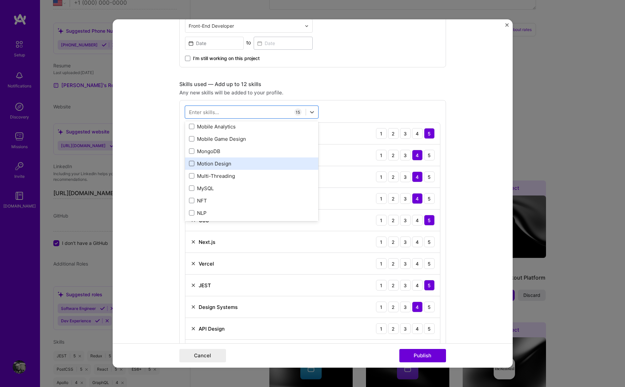
click at [189, 163] on span at bounding box center [191, 163] width 5 height 5
click at [0, 0] on input "checkbox" at bounding box center [0, 0] width 0 height 0
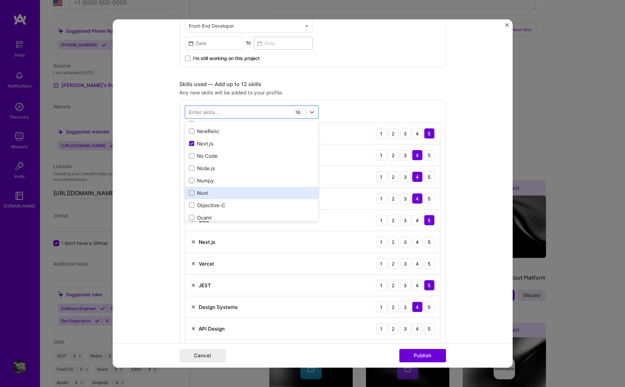
scroll to position [2777, 0]
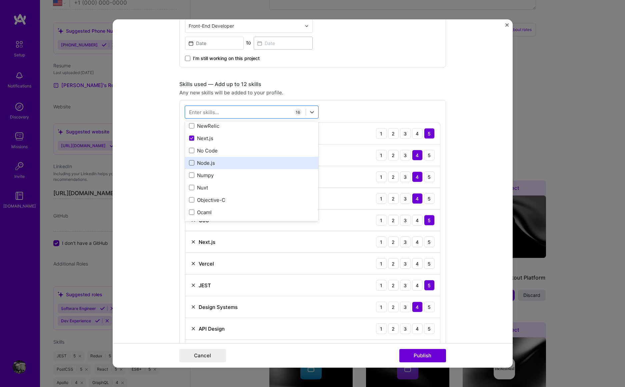
click at [189, 163] on span at bounding box center [191, 162] width 5 height 5
click at [0, 0] on input "checkbox" at bounding box center [0, 0] width 0 height 0
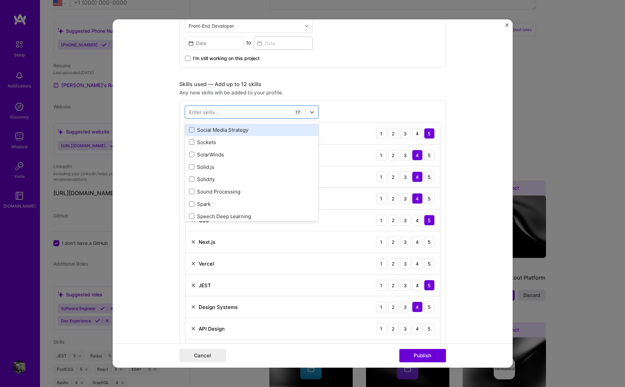
scroll to position [3816, 0]
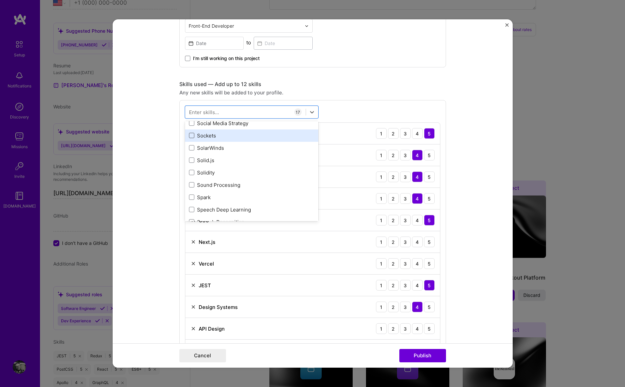
click at [190, 136] on span at bounding box center [191, 135] width 5 height 5
click at [0, 0] on input "checkbox" at bounding box center [0, 0] width 0 height 0
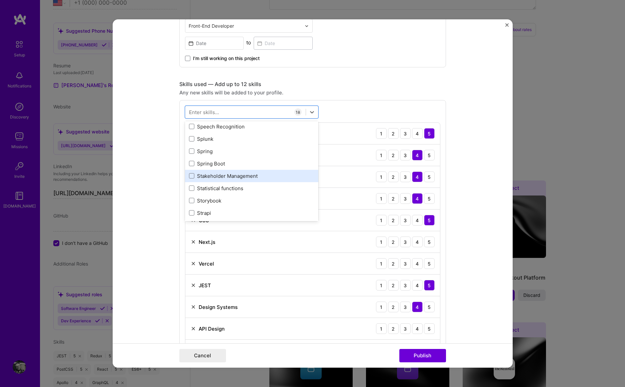
scroll to position [3914, 0]
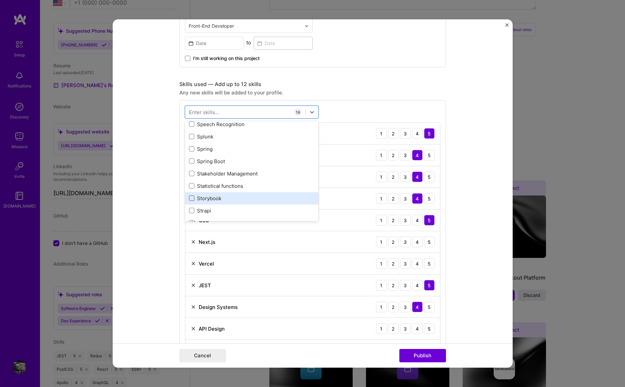
click at [189, 197] on span at bounding box center [191, 197] width 5 height 5
click at [0, 0] on input "checkbox" at bounding box center [0, 0] width 0 height 0
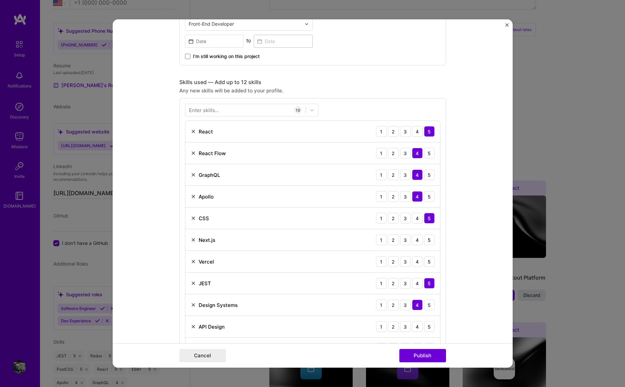
click at [390, 88] on div "Any new skills will be added to your profile." at bounding box center [312, 90] width 267 height 7
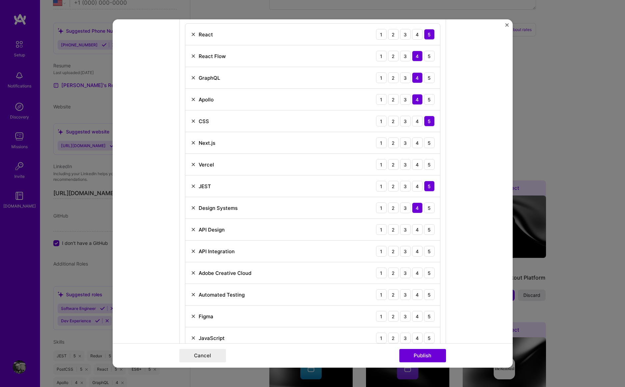
scroll to position [341, 0]
click at [191, 208] on img at bounding box center [193, 207] width 5 height 5
click at [191, 207] on img at bounding box center [193, 207] width 5 height 5
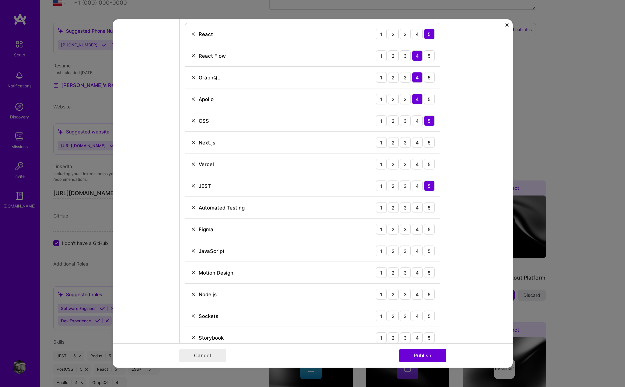
click at [191, 205] on img at bounding box center [193, 207] width 5 height 5
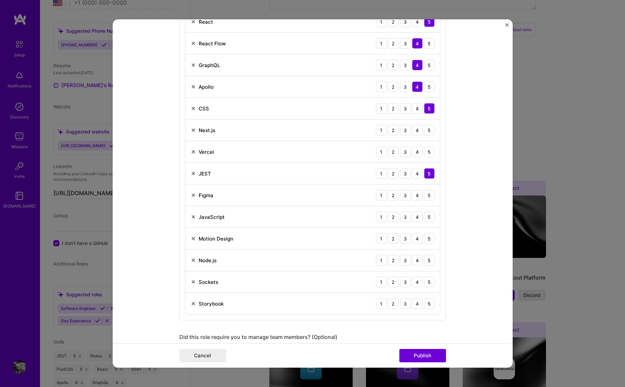
scroll to position [363, 0]
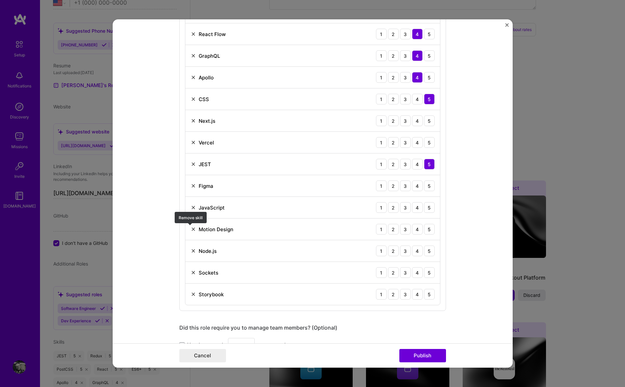
click at [192, 228] on img at bounding box center [193, 228] width 5 height 5
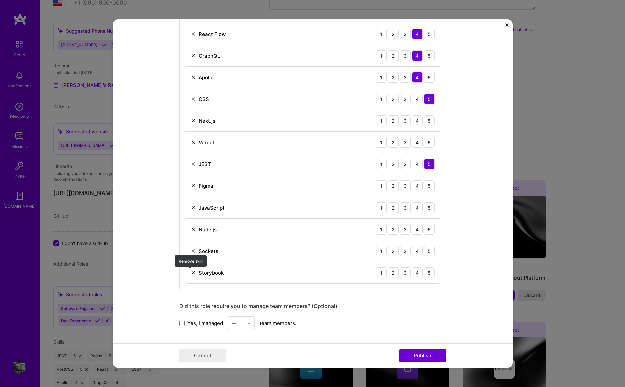
click at [192, 273] on img at bounding box center [193, 272] width 5 height 5
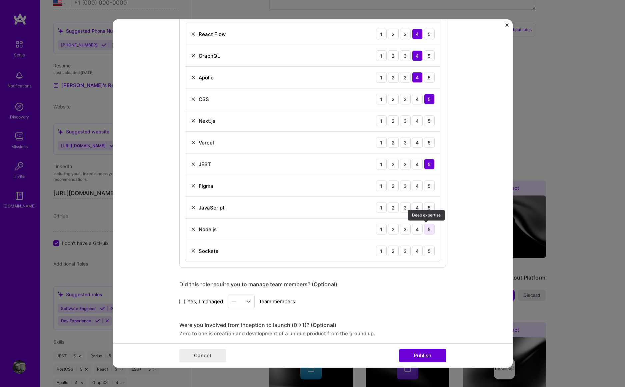
click at [424, 227] on div "5" at bounding box center [429, 229] width 11 height 11
click at [425, 208] on div "5" at bounding box center [429, 207] width 11 height 11
click at [413, 251] on div "4" at bounding box center [417, 250] width 11 height 11
click at [414, 184] on div "4" at bounding box center [417, 185] width 11 height 11
click at [404, 185] on div "3" at bounding box center [405, 185] width 11 height 11
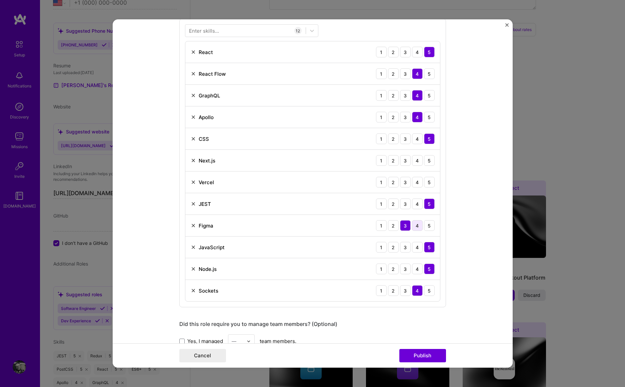
scroll to position [322, 0]
click at [413, 180] on div "4" at bounding box center [417, 182] width 11 height 11
click at [414, 160] on div "4" at bounding box center [417, 161] width 11 height 11
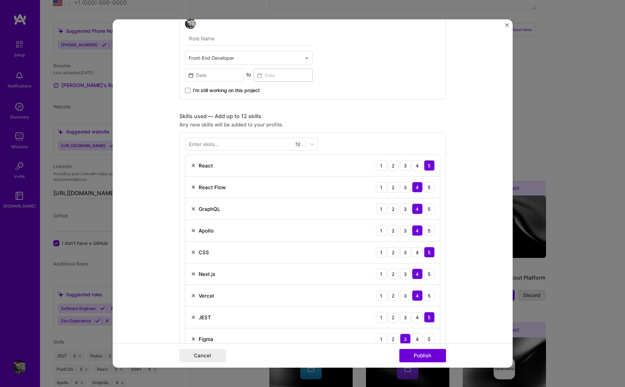
scroll to position [213, 0]
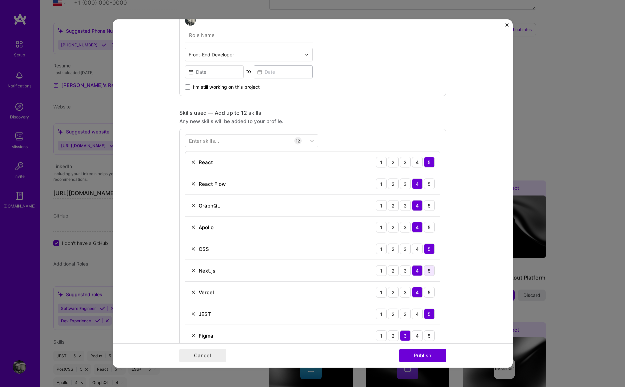
click at [425, 267] on div "5" at bounding box center [429, 270] width 11 height 11
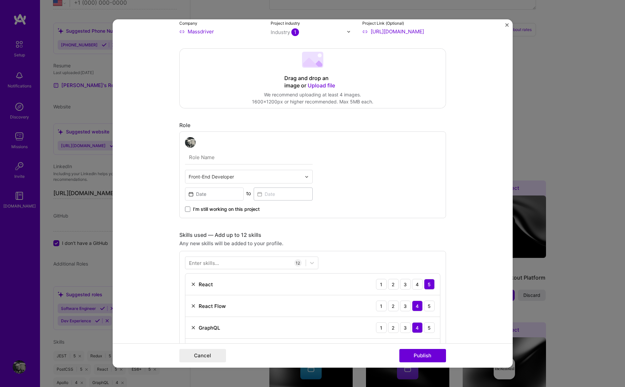
scroll to position [90, 0]
click at [233, 159] on input "text" at bounding box center [249, 158] width 128 height 14
click at [209, 157] on input "Founding Frontend Engineer" at bounding box center [249, 158] width 128 height 14
type input "Principal Frontend Engineer"
click at [224, 197] on input at bounding box center [214, 194] width 59 height 13
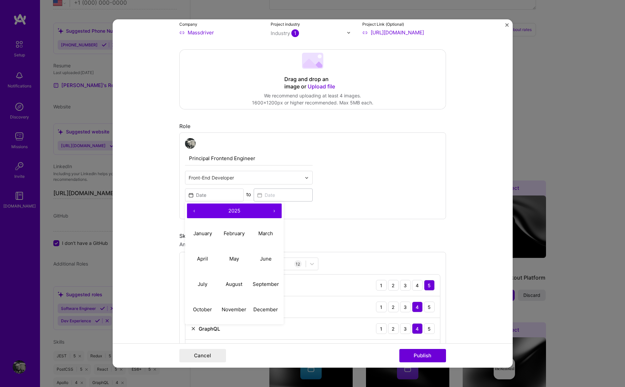
click at [192, 211] on button "‹" at bounding box center [194, 210] width 15 height 15
drag, startPoint x: 204, startPoint y: 231, endPoint x: 220, endPoint y: 221, distance: 19.2
click at [204, 231] on abbr "January" at bounding box center [202, 233] width 19 height 6
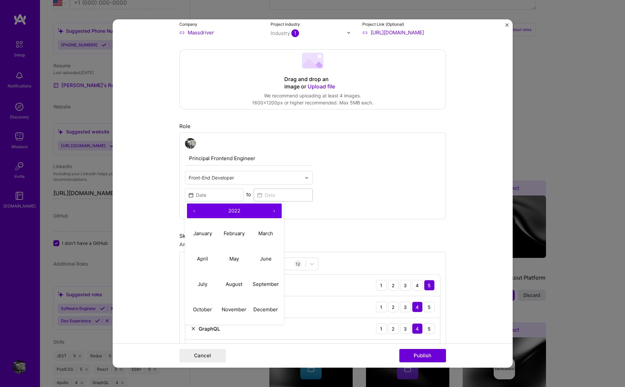
type input "[DATE]"
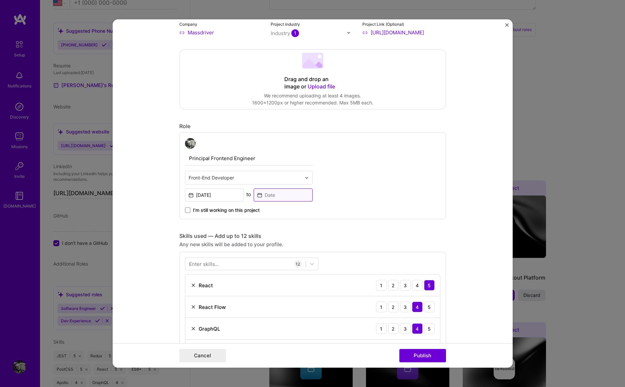
click at [288, 197] on input at bounding box center [283, 194] width 59 height 13
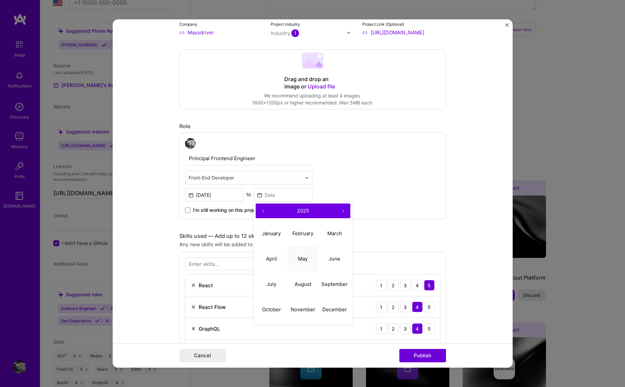
click at [302, 257] on abbr "May" at bounding box center [303, 258] width 10 height 6
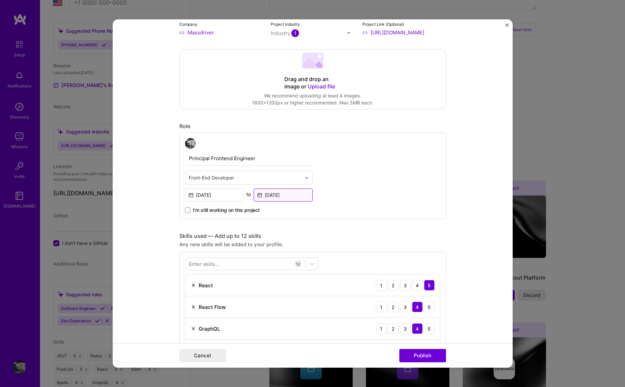
click at [289, 193] on input "[DATE]" at bounding box center [283, 194] width 59 height 13
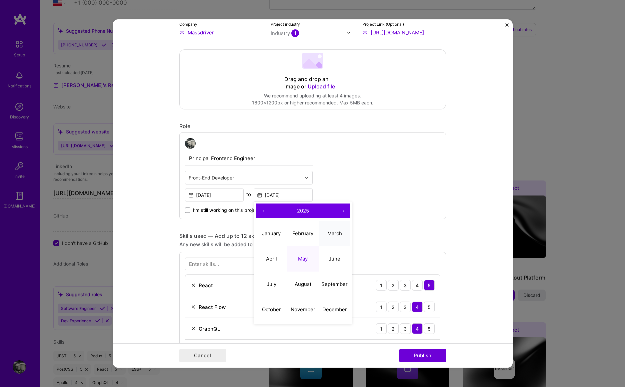
click at [337, 234] on abbr "March" at bounding box center [334, 233] width 15 height 6
type input "[DATE]"
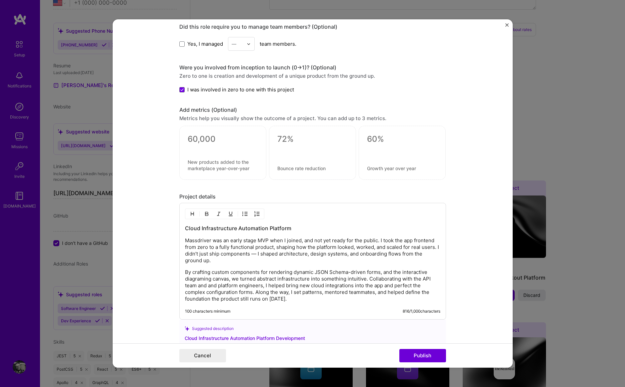
scroll to position [621, 0]
click at [201, 137] on textarea at bounding box center [223, 138] width 70 height 10
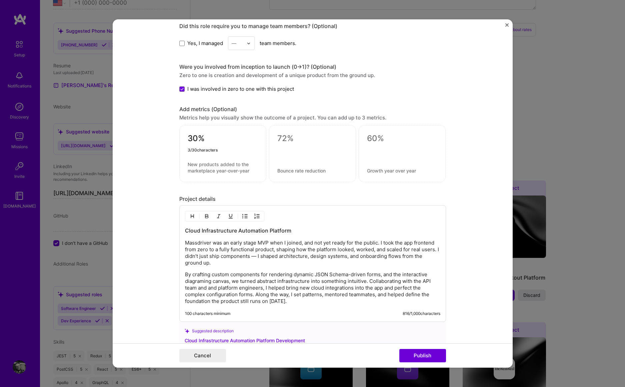
type textarea "30%"
click at [224, 165] on textarea at bounding box center [223, 167] width 70 height 13
type textarea "Uptick in onboarding completion"
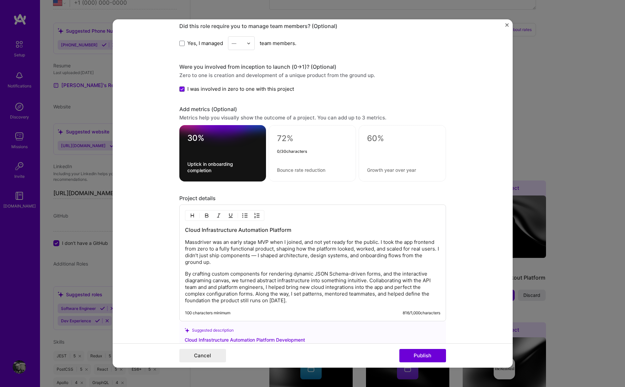
click at [289, 137] on textarea at bounding box center [312, 138] width 71 height 10
type textarea "42%"
click at [309, 170] on textarea at bounding box center [312, 170] width 71 height 6
drag, startPoint x: 279, startPoint y: 169, endPoint x: 299, endPoint y: 169, distance: 20.0
click at [279, 169] on textarea "Biunce rate reduction" at bounding box center [312, 170] width 71 height 6
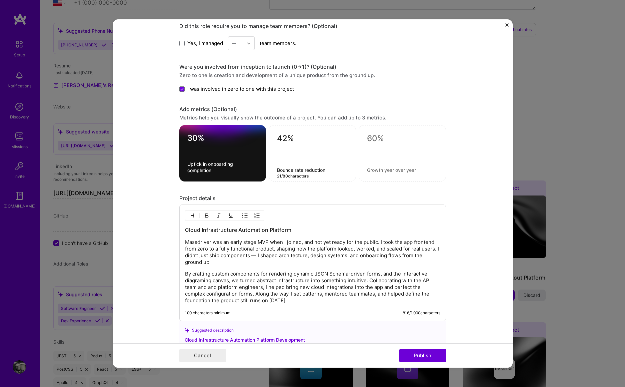
type textarea "Bounce rate reduction"
click at [460, 150] on form "Project title Cloud Automation Platform Company Massdriver Project industry Ind…" at bounding box center [313, 193] width 400 height 348
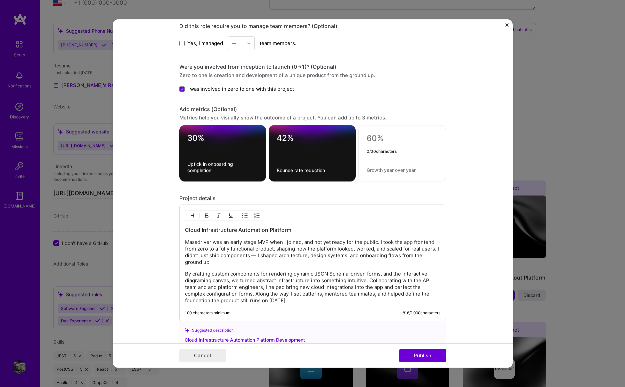
click at [367, 137] on textarea at bounding box center [402, 138] width 71 height 10
type textarea "7%"
click at [410, 168] on textarea at bounding box center [402, 170] width 71 height 6
type textarea "Increase in adoption"
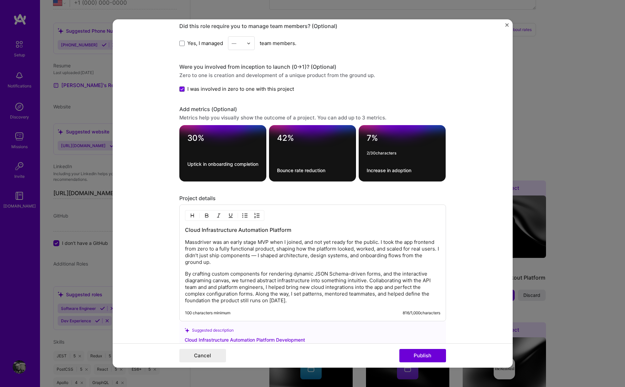
drag, startPoint x: 366, startPoint y: 136, endPoint x: 371, endPoint y: 136, distance: 4.7
click at [369, 136] on textarea "7%" at bounding box center [402, 139] width 71 height 13
type textarea "6%"
click at [463, 147] on form "Project title Cloud Automation Platform Company Massdriver Project industry Ind…" at bounding box center [313, 193] width 400 height 348
click at [464, 195] on form "Project title Cloud Automation Platform Company Massdriver Project industry Ind…" at bounding box center [313, 193] width 400 height 348
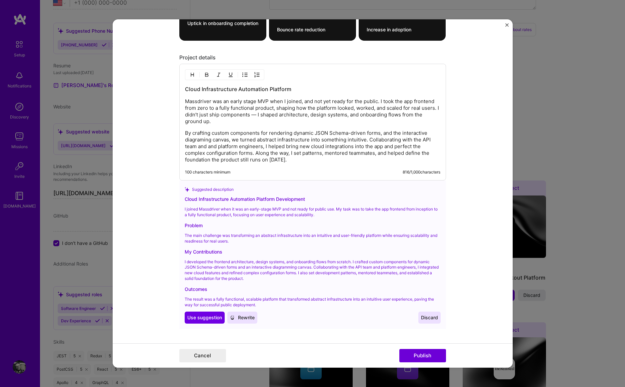
scroll to position [756, 0]
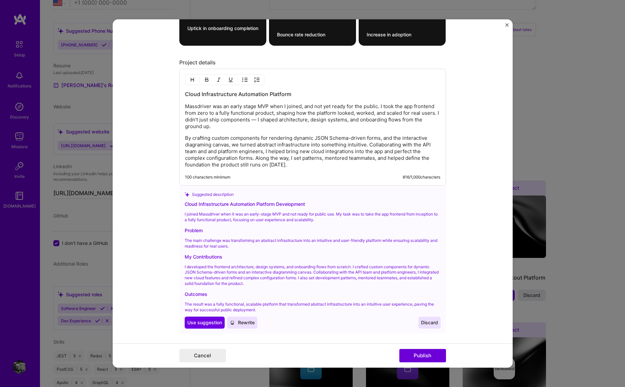
click at [274, 240] on p "The main challenge was transforming an abstract infrastructure into an intuitiv…" at bounding box center [313, 243] width 256 height 11
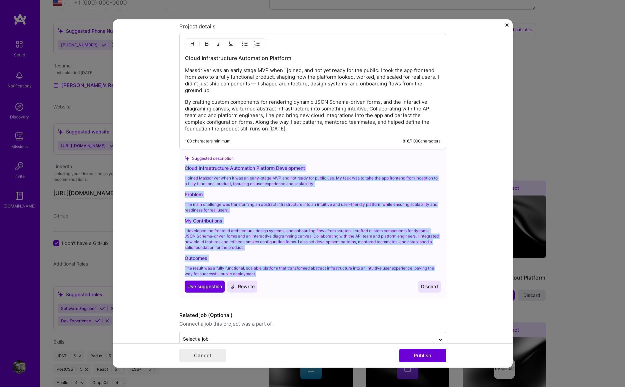
drag, startPoint x: 261, startPoint y: 274, endPoint x: 180, endPoint y: 170, distance: 131.8
click at [179, 167] on div "Suggested description Cloud Infrastructure Automation Platform Development I jo…" at bounding box center [312, 223] width 267 height 148
copy div "Cloud Infrastructure Automation Platform Development I joined Massdriver when i…"
